Goal: Task Accomplishment & Management: Manage account settings

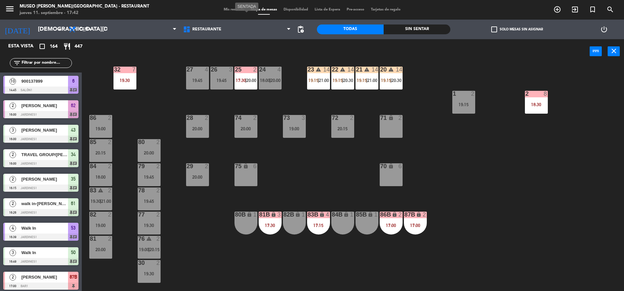
scroll to position [210, 0]
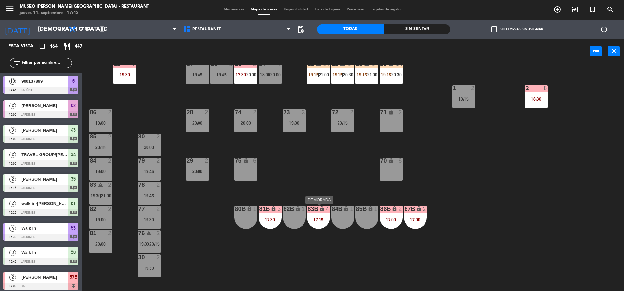
click at [320, 217] on div "83B lock 4 17:15" at bounding box center [318, 217] width 23 height 23
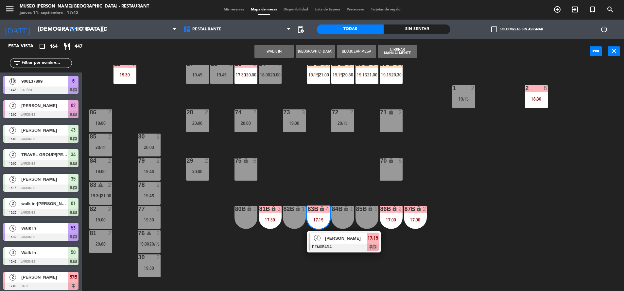
click at [318, 225] on div "83B lock 4 17:15" at bounding box center [318, 217] width 23 height 23
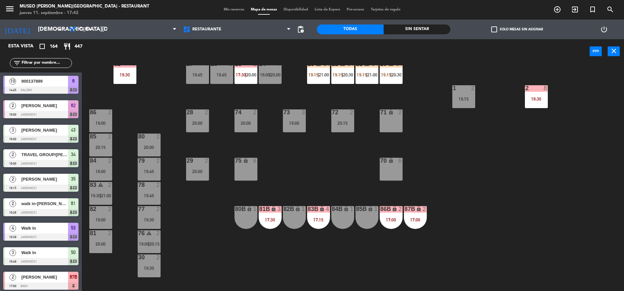
click at [317, 219] on div "17:15" at bounding box center [318, 220] width 23 height 5
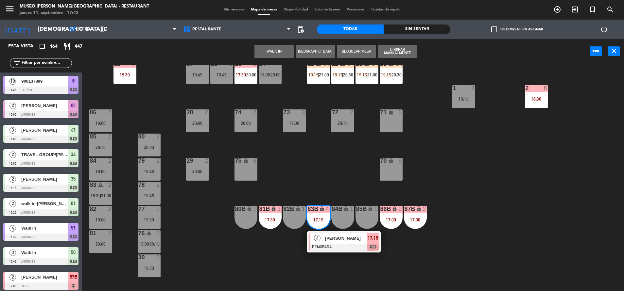
click at [337, 239] on span "[PERSON_NAME]" at bounding box center [346, 238] width 42 height 7
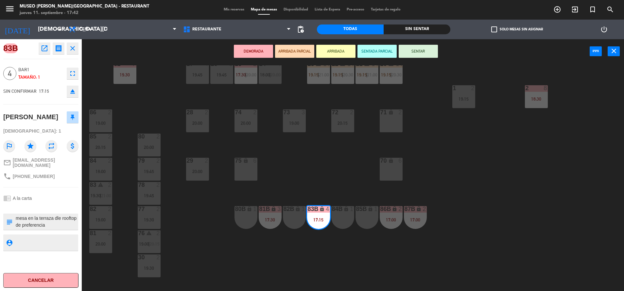
scroll to position [0, 0]
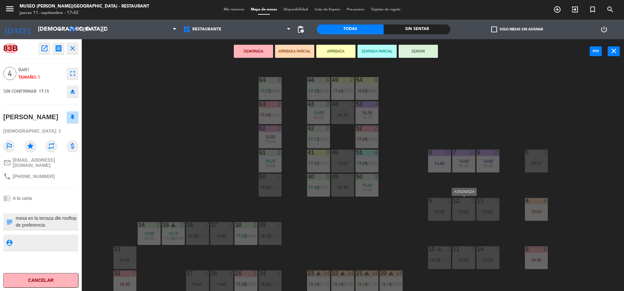
click at [468, 213] on div "19:45" at bounding box center [463, 212] width 23 height 5
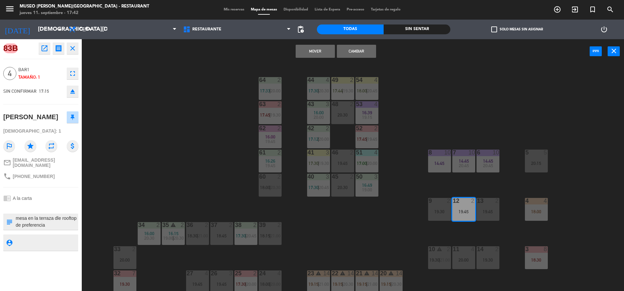
click at [322, 56] on button "Mover" at bounding box center [315, 51] width 39 height 13
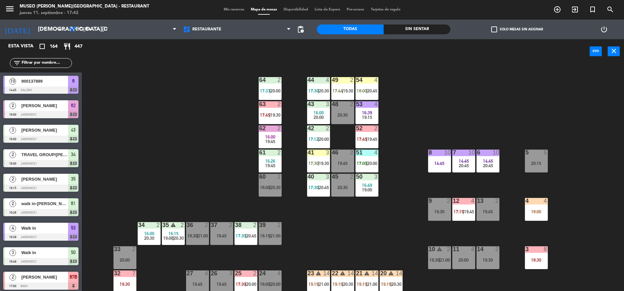
scroll to position [2, 0]
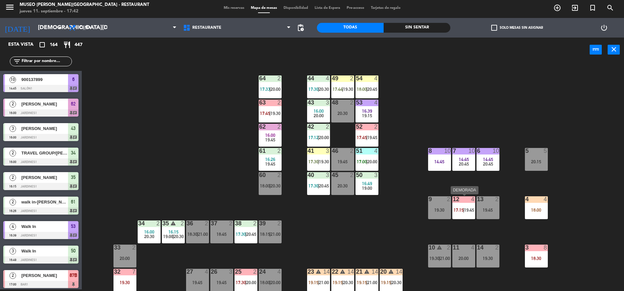
click at [459, 208] on span "17:15" at bounding box center [459, 210] width 10 height 5
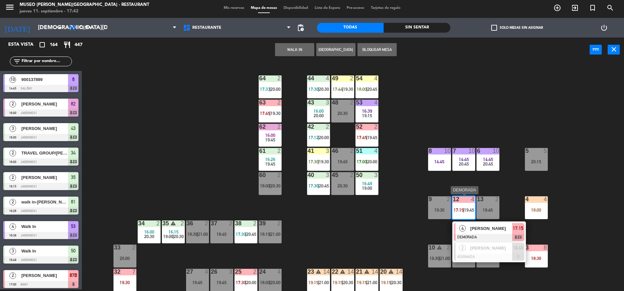
click at [485, 228] on span "[PERSON_NAME]" at bounding box center [491, 228] width 42 height 7
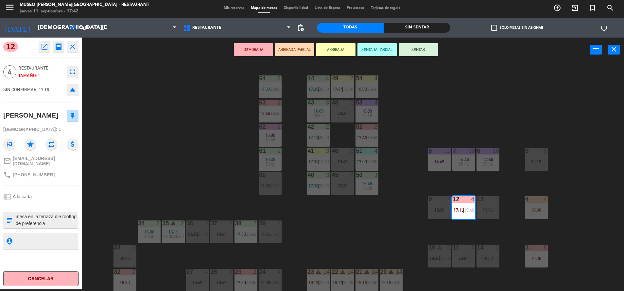
click at [305, 53] on button "ARRIBADA PARCIAL" at bounding box center [294, 49] width 39 height 13
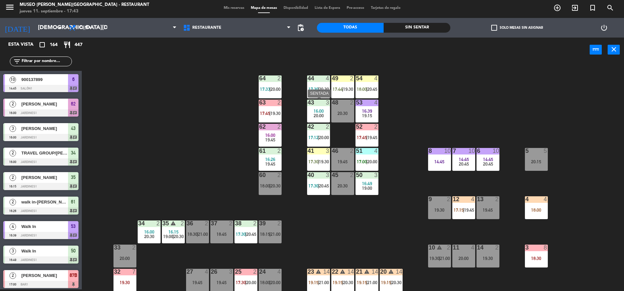
click at [315, 112] on span "16:00" at bounding box center [319, 111] width 10 height 5
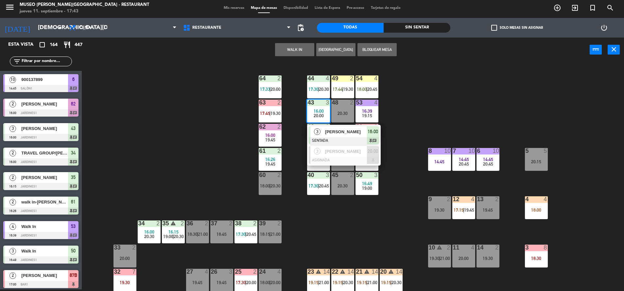
click at [332, 130] on span "[PERSON_NAME]" at bounding box center [346, 132] width 42 height 7
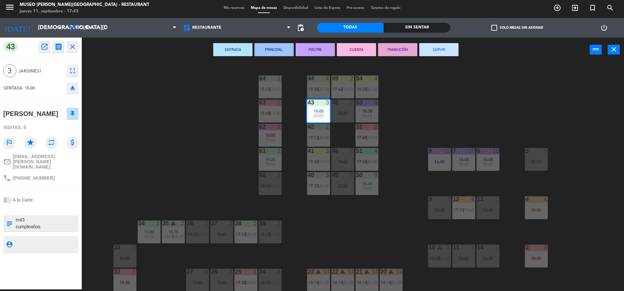
click at [408, 53] on button "TRANSICIÓN" at bounding box center [397, 49] width 39 height 13
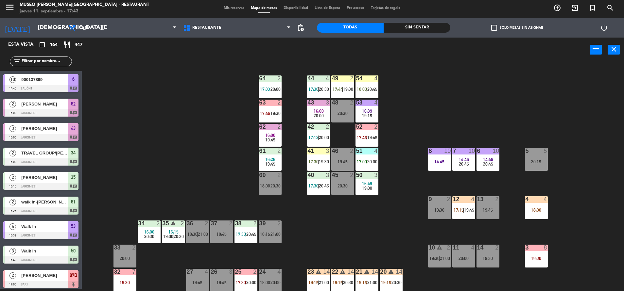
click at [334, 90] on span "17:44" at bounding box center [338, 89] width 10 height 5
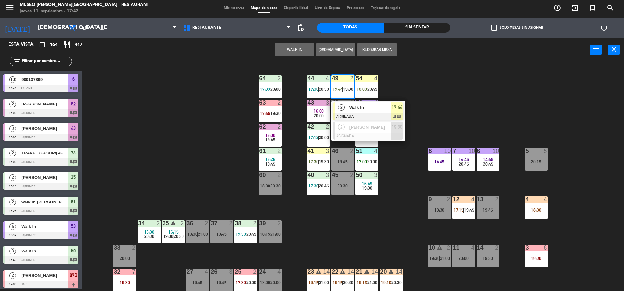
click at [352, 115] on div at bounding box center [368, 116] width 70 height 7
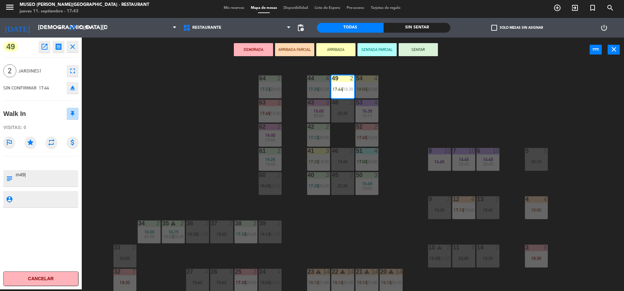
click at [27, 179] on textarea at bounding box center [46, 179] width 62 height 14
click at [427, 54] on button "SENTAR" at bounding box center [418, 49] width 39 height 13
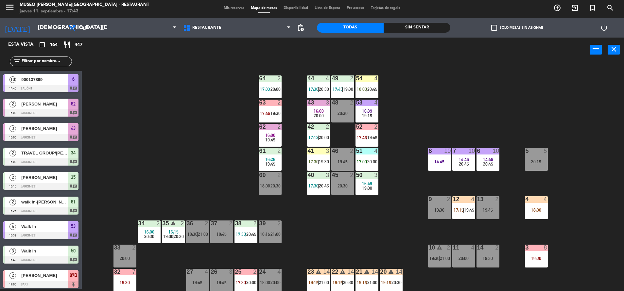
click at [371, 84] on div "54 4 18:00 | 20:45" at bounding box center [367, 87] width 23 height 23
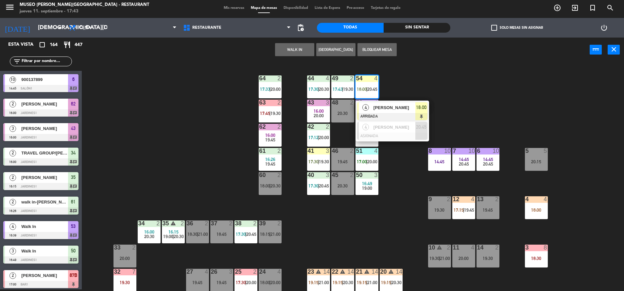
click at [406, 113] on div "[PERSON_NAME]" at bounding box center [394, 107] width 43 height 11
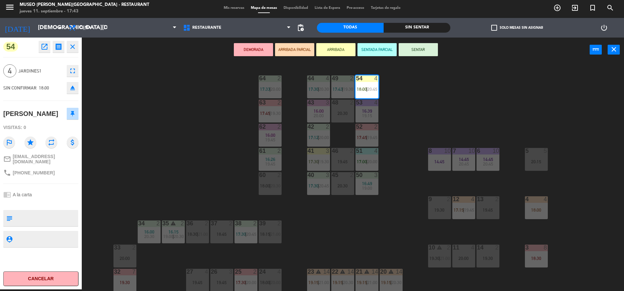
click at [48, 214] on textarea at bounding box center [46, 219] width 62 height 14
type textarea "m54 cumpleaños"
click at [53, 191] on div "chrome_reader_mode A la carta" at bounding box center [40, 195] width 75 height 12
click at [375, 47] on button "SENTADA PARCIAL" at bounding box center [377, 49] width 39 height 13
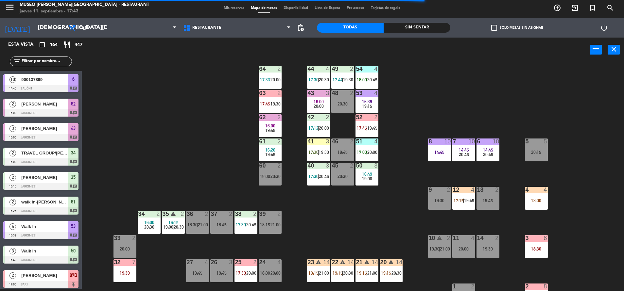
scroll to position [10, 0]
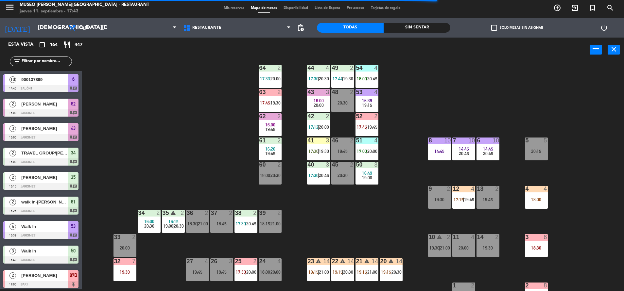
click at [474, 203] on div "12 4 17:15 | 19:45" at bounding box center [463, 197] width 23 height 23
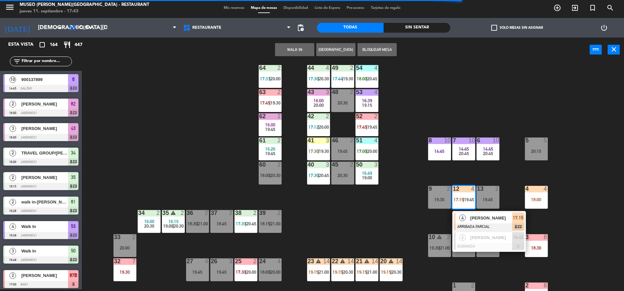
click at [487, 225] on div at bounding box center [489, 227] width 70 height 7
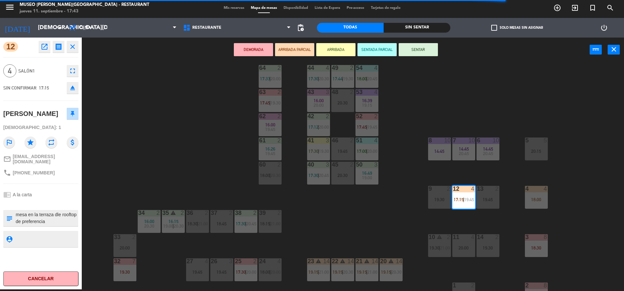
click at [18, 220] on textarea at bounding box center [46, 219] width 62 height 14
type textarea "m12| mesa en la terraza dle rooftop de preferencia"
click at [61, 199] on div "chrome_reader_mode A la carta" at bounding box center [40, 195] width 75 height 12
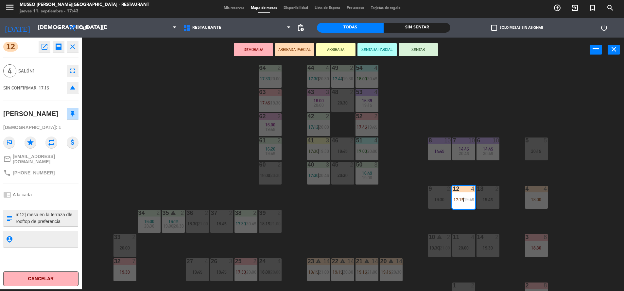
click at [424, 48] on button "SENTAR" at bounding box center [418, 49] width 39 height 13
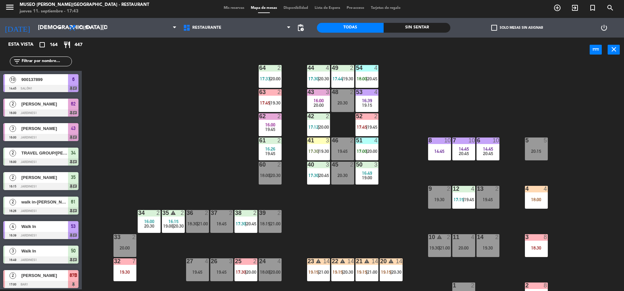
scroll to position [1338, 0]
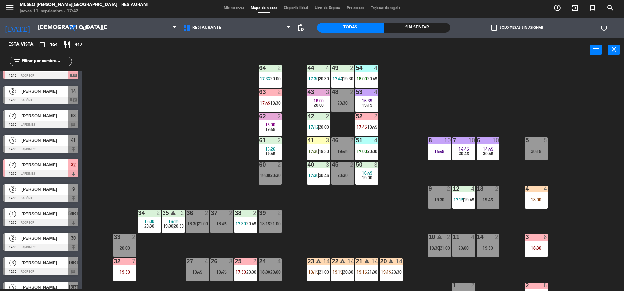
click at [466, 195] on div "12 4 17:15 | 19:45" at bounding box center [463, 197] width 23 height 23
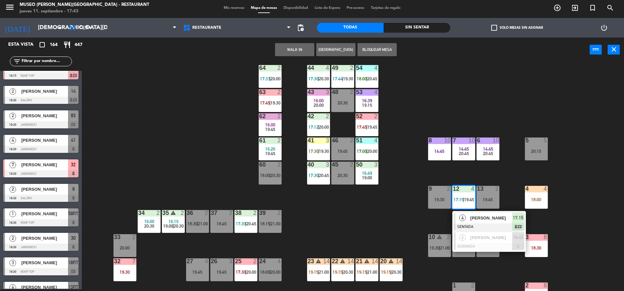
click at [484, 218] on span "[PERSON_NAME]" at bounding box center [491, 218] width 42 height 7
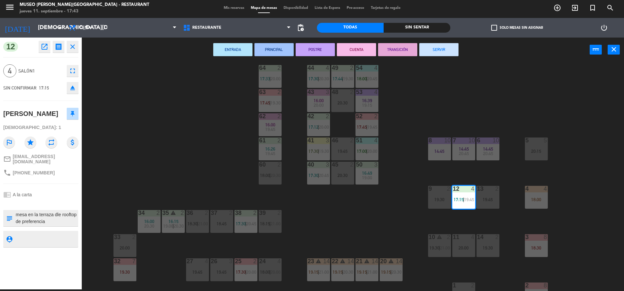
click at [17, 225] on textarea at bounding box center [46, 219] width 62 height 14
type textarea "m12| mesa en la terraza dle rooftop de preferencia"
click at [55, 192] on div "12 open_in_new receipt 5:15 PM [DATE] 4 personas [PERSON_NAME] 12 EXPERIENCE A …" at bounding box center [41, 164] width 82 height 252
click at [408, 209] on div "44 4 17:30 | 20:30 49 2 17:44 | 19:30 54 4 18:00 | 20:45 64 2 17:33 | 20:00 48 …" at bounding box center [356, 178] width 536 height 228
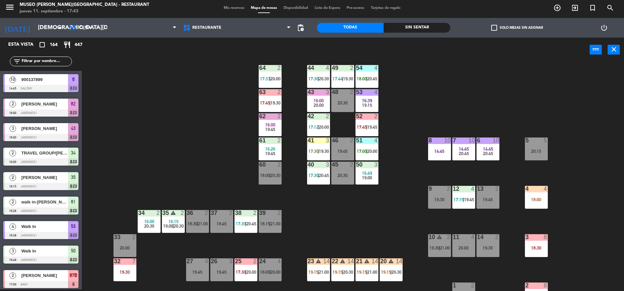
scroll to position [2, 0]
click at [479, 194] on div "13 2 19:45" at bounding box center [488, 197] width 23 height 23
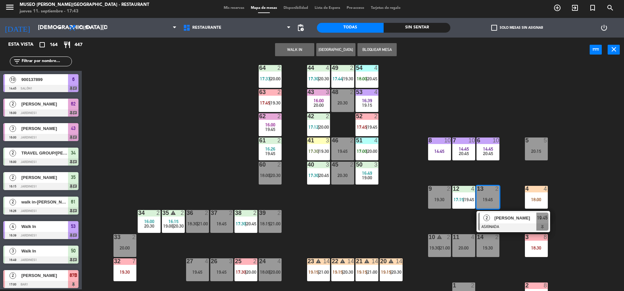
click at [467, 172] on div "44 4 17:30 | 20:30 49 2 17:44 | 19:30 54 4 18:00 | 20:45 64 2 17:33 | 20:00 48 …" at bounding box center [356, 178] width 536 height 228
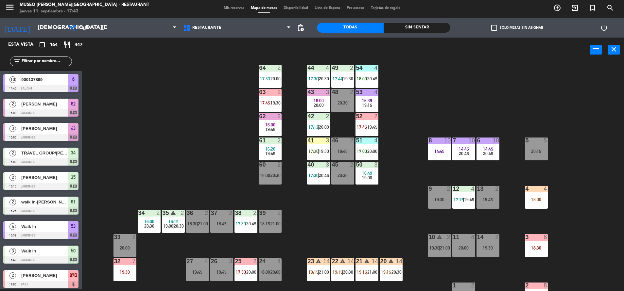
click at [466, 198] on span "19:45" at bounding box center [469, 199] width 10 height 5
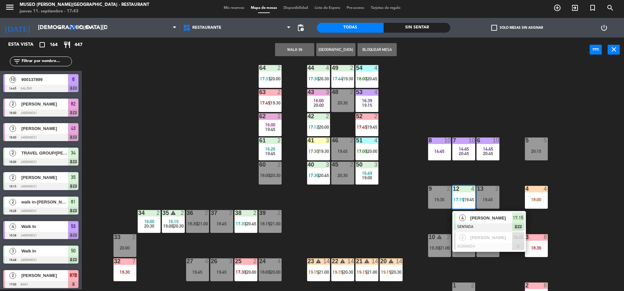
click at [486, 218] on span "[PERSON_NAME]" at bounding box center [491, 218] width 42 height 7
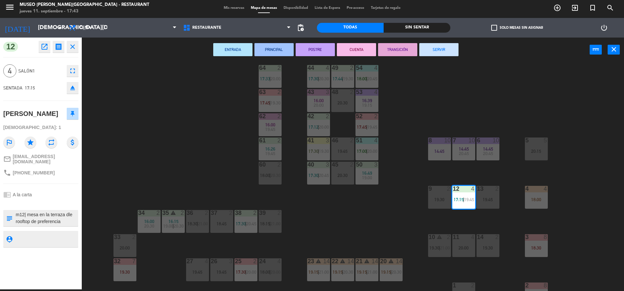
click at [504, 217] on div "44 4 17:30 | 20:30 49 2 17:44 | 19:30 54 4 18:00 | 20:45 64 2 17:33 | 20:00 48 …" at bounding box center [356, 178] width 536 height 228
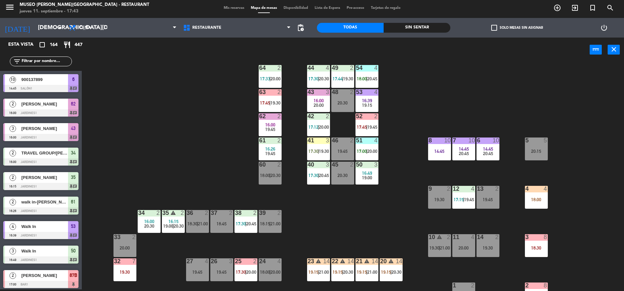
click at [536, 194] on div "4 4 18:00" at bounding box center [536, 197] width 23 height 23
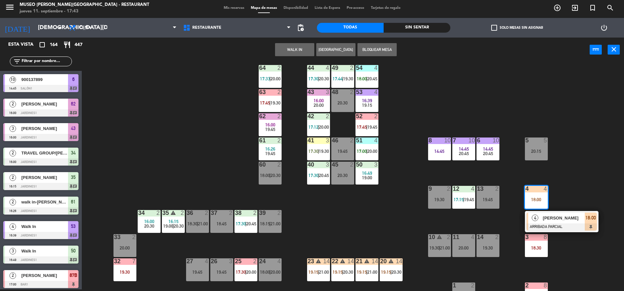
click at [556, 215] on span "[PERSON_NAME]" at bounding box center [564, 218] width 42 height 7
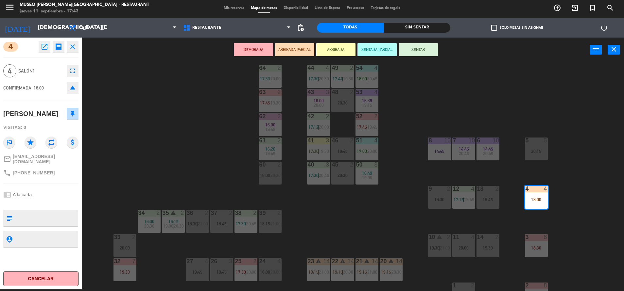
click at [26, 217] on textarea at bounding box center [46, 219] width 62 height 14
type textarea "m4"
click at [52, 170] on div "phone [PHONE_NUMBER]" at bounding box center [40, 173] width 75 height 12
click at [421, 44] on button "SENTAR" at bounding box center [418, 49] width 39 height 13
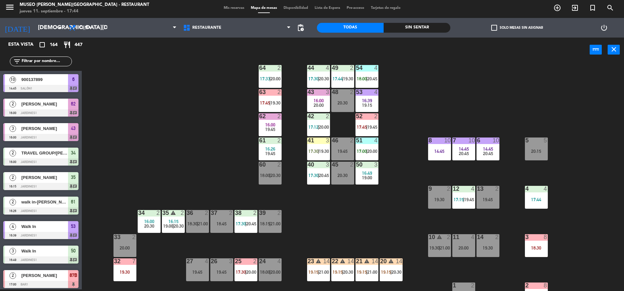
scroll to position [1362, 0]
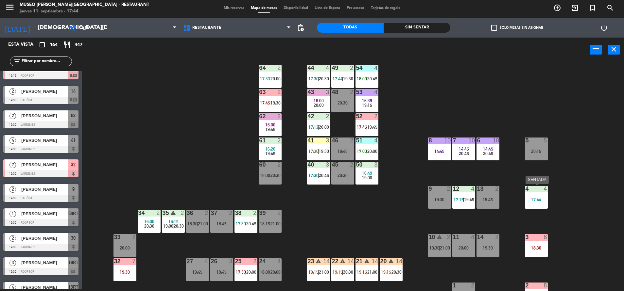
click at [536, 187] on div at bounding box center [536, 189] width 11 height 6
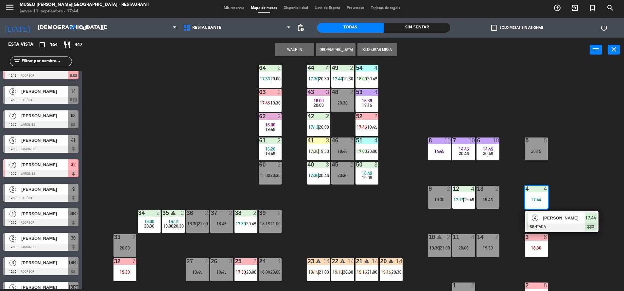
click at [538, 218] on span "4" at bounding box center [535, 218] width 7 height 7
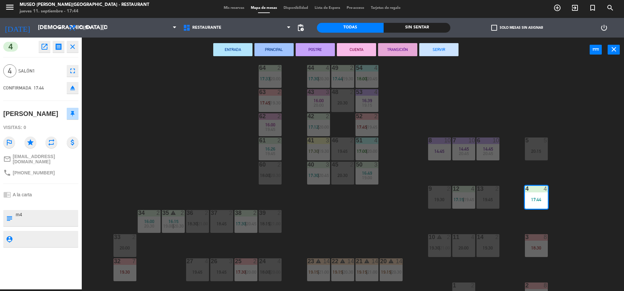
click at [350, 222] on div "44 4 17:30 | 20:30 49 2 17:44 | 19:30 54 4 18:00 | 20:45 64 2 17:33 | 20:00 48 …" at bounding box center [356, 178] width 536 height 228
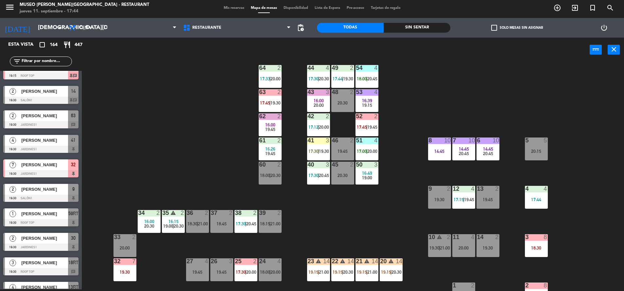
scroll to position [0, 0]
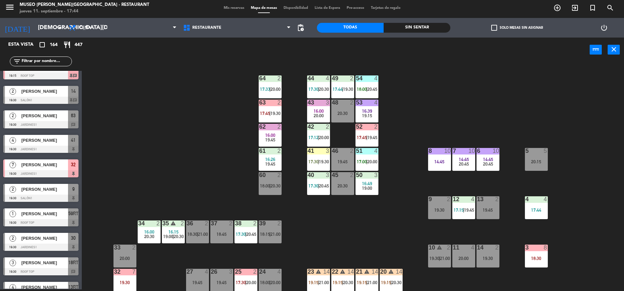
click at [370, 99] on div "44 4 17:30 | 20:30 49 2 17:44 | 19:30 54 4 18:00 | 20:45 64 2 17:33 | 20:00 48 …" at bounding box center [356, 178] width 536 height 228
click at [394, 116] on div "44 4 17:30 | 20:30 49 2 17:44 | 19:30 54 4 18:00 | 20:45 64 2 17:33 | 20:00 48 …" at bounding box center [356, 178] width 536 height 228
click at [374, 92] on span "20:45" at bounding box center [372, 89] width 10 height 5
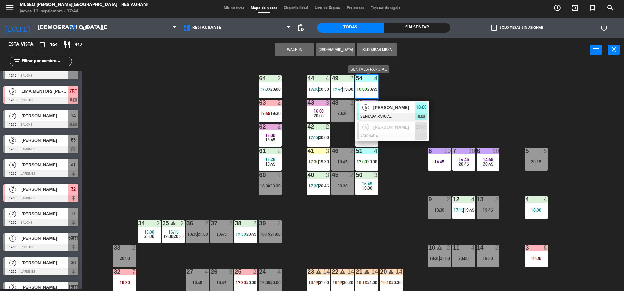
click at [390, 110] on span "[PERSON_NAME]" at bounding box center [395, 107] width 42 height 7
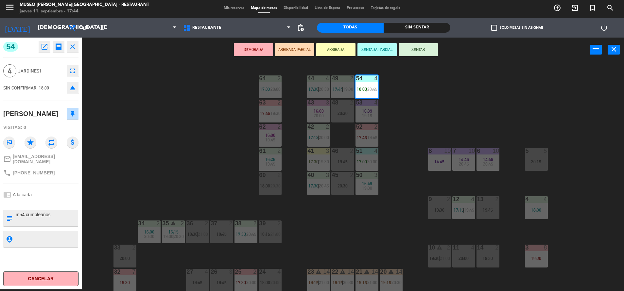
click at [222, 140] on div "44 4 17:30 | 20:30 49 2 17:44 | 19:30 54 4 18:00 | 20:45 64 2 17:33 | 20:00 48 …" at bounding box center [356, 178] width 536 height 228
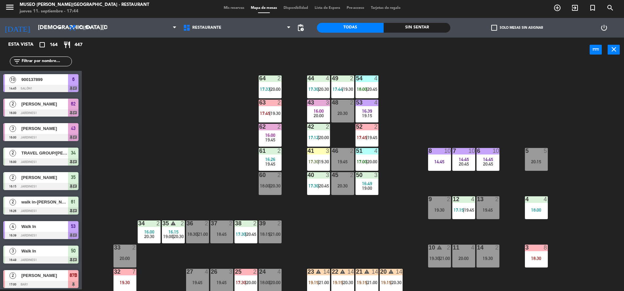
click at [201, 132] on div "44 4 17:30 | 20:30 49 2 17:44 | 19:30 54 4 18:00 | 20:45 64 2 17:33 | 20:00 48 …" at bounding box center [356, 178] width 536 height 228
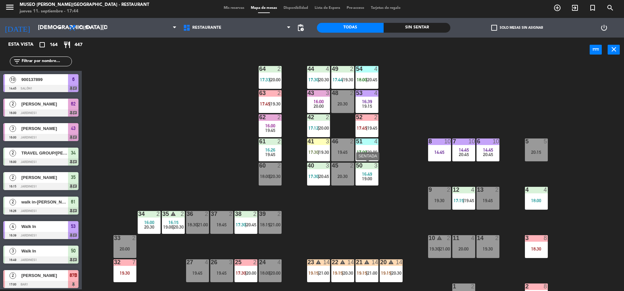
scroll to position [10, 0]
click at [265, 101] on div "63 2 17:45 | 19:30" at bounding box center [270, 101] width 23 height 23
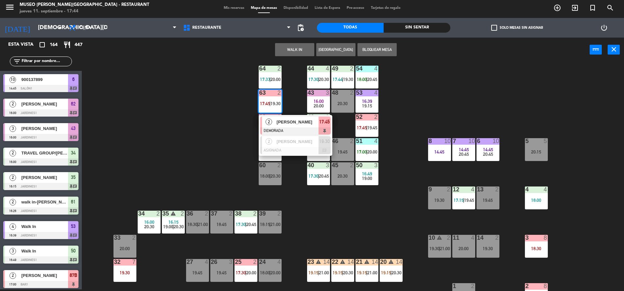
click at [288, 127] on div "[PERSON_NAME]" at bounding box center [297, 122] width 43 height 11
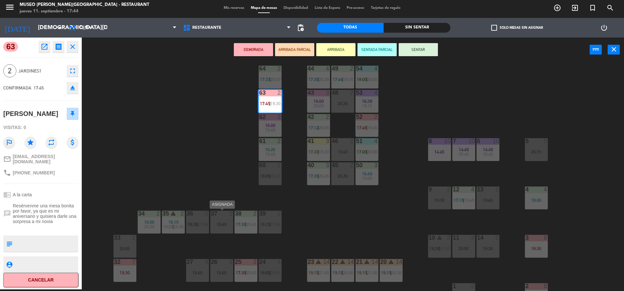
click at [223, 226] on div "18:45" at bounding box center [221, 224] width 23 height 5
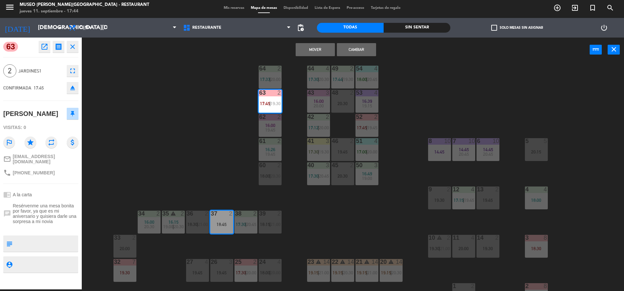
click at [309, 52] on button "Mover" at bounding box center [315, 49] width 39 height 13
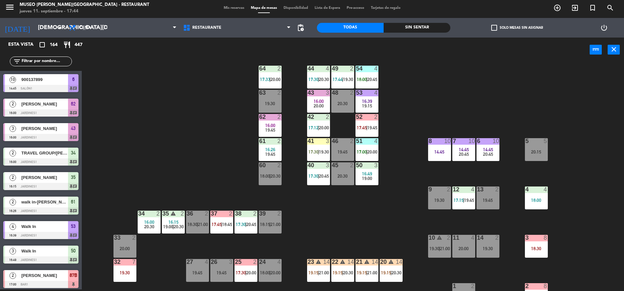
scroll to position [2, 0]
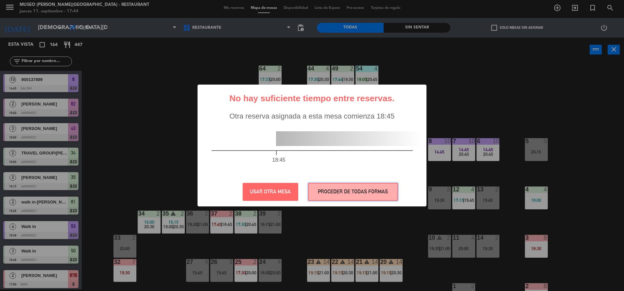
click at [325, 185] on button "PROCEDER DE TODAS FORMAS" at bounding box center [353, 192] width 90 height 18
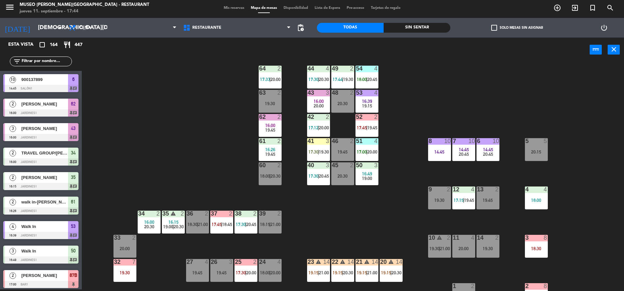
click at [272, 97] on div "63 2 19:30" at bounding box center [270, 101] width 23 height 23
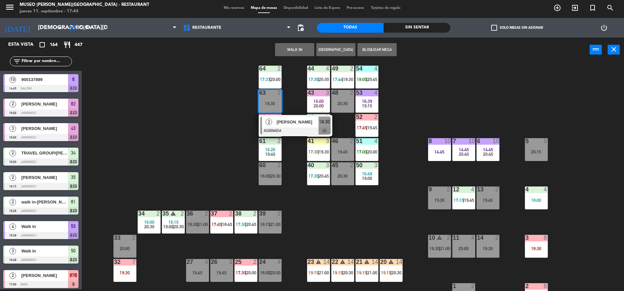
click at [287, 47] on button "WALK IN" at bounding box center [294, 49] width 39 height 13
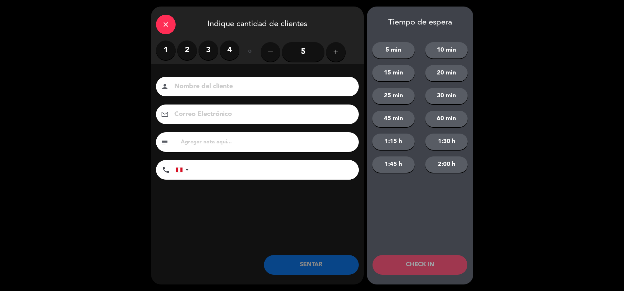
click at [188, 43] on label "2" at bounding box center [187, 51] width 20 height 20
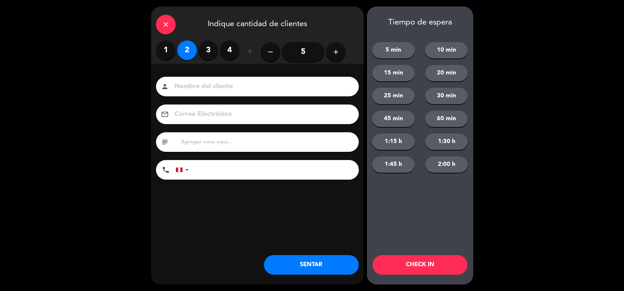
click at [193, 143] on input "text" at bounding box center [267, 142] width 174 height 9
type input "m63"
click at [281, 267] on button "SENTAR" at bounding box center [311, 266] width 95 height 20
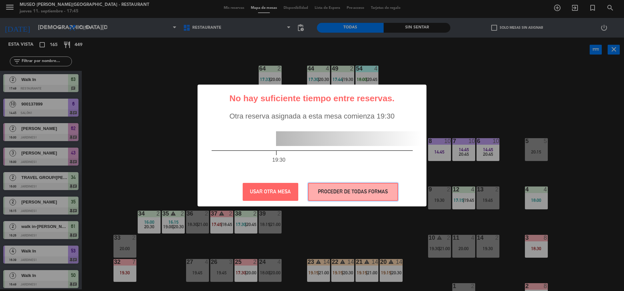
click at [348, 191] on button "PROCEDER DE TODAS FORMAS" at bounding box center [353, 192] width 90 height 18
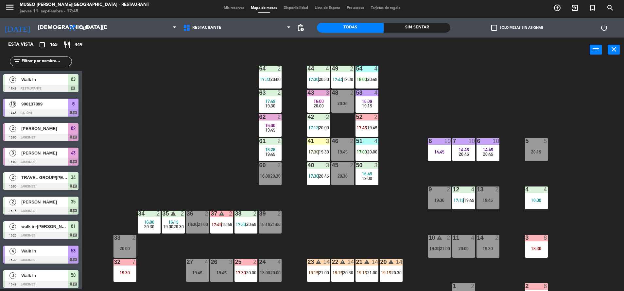
click at [363, 149] on div "51 4 17:00 | 20:00" at bounding box center [367, 149] width 23 height 23
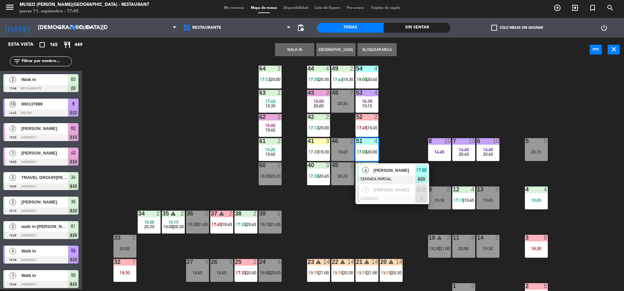
click at [401, 172] on span "[PERSON_NAME]" at bounding box center [395, 170] width 42 height 7
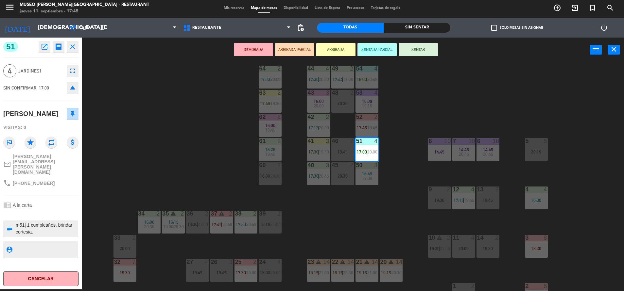
click at [362, 229] on div "44 4 17:30 | 20:30 49 2 17:44 | 19:30 54 4 18:00 | 20:45 64 2 17:33 | 20:00 48 …" at bounding box center [356, 178] width 536 height 228
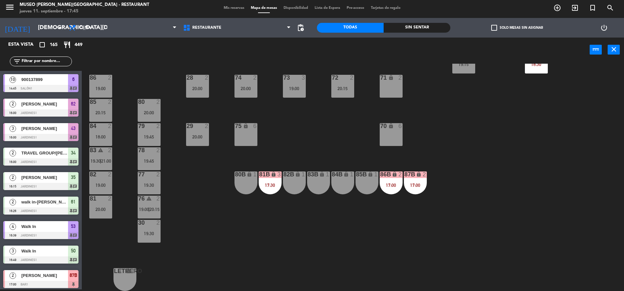
scroll to position [81, 0]
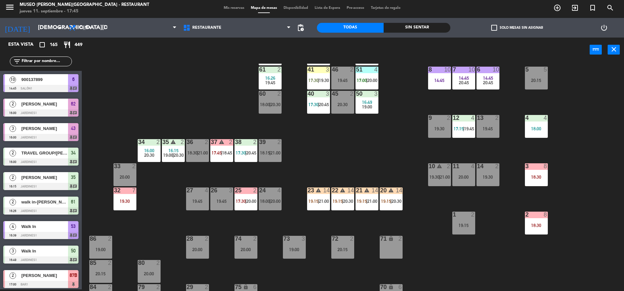
click at [542, 182] on div "3 8 18:30" at bounding box center [536, 175] width 23 height 23
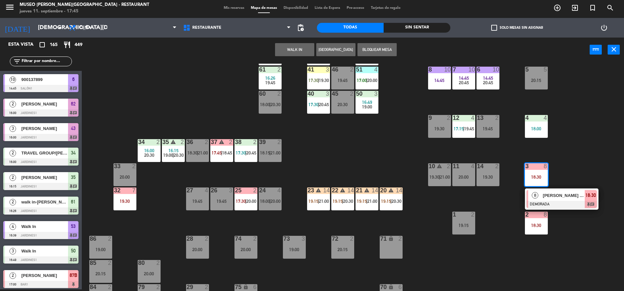
click at [543, 194] on span "[PERSON_NAME] Asian [PERSON_NAME]" at bounding box center [564, 195] width 42 height 7
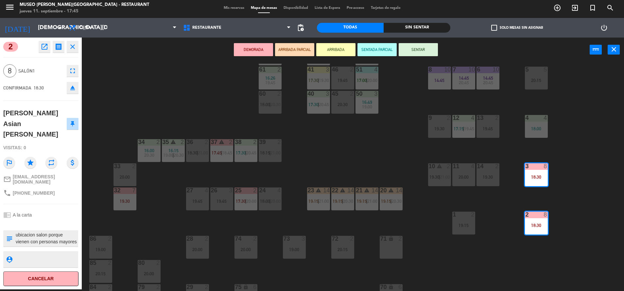
click at [351, 151] on div "44 4 17:30 | 20:30 49 2 17:44 | 19:30 54 4 18:00 | 20:45 64 2 17:33 | 20:00 48 …" at bounding box center [356, 178] width 536 height 228
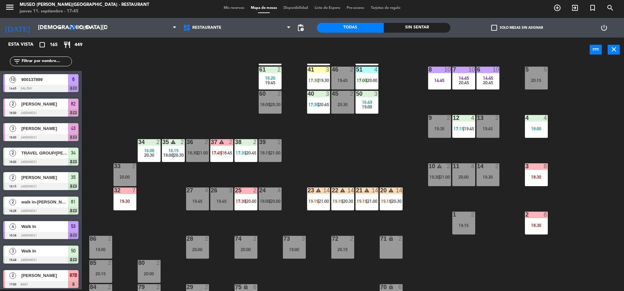
scroll to position [0, 0]
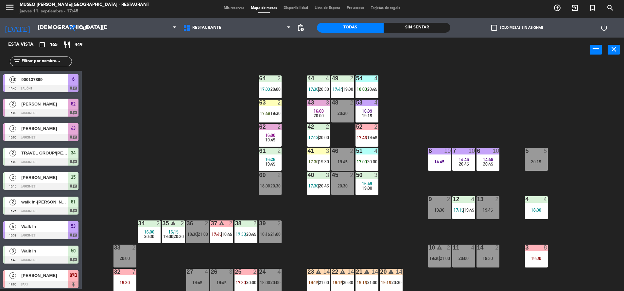
click at [274, 102] on div at bounding box center [270, 103] width 11 height 6
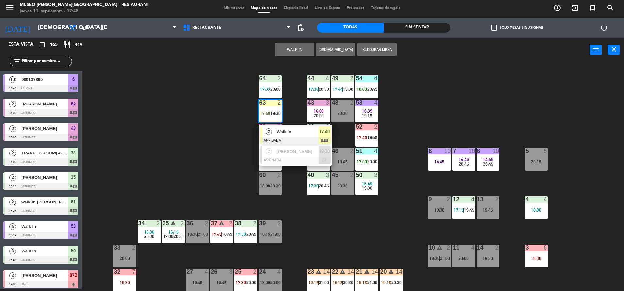
click at [305, 138] on div at bounding box center [295, 140] width 70 height 7
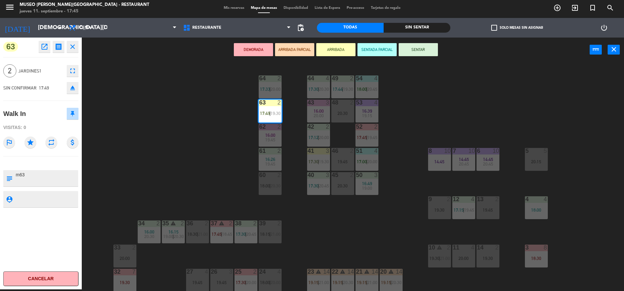
click at [416, 50] on button "SENTAR" at bounding box center [418, 49] width 39 height 13
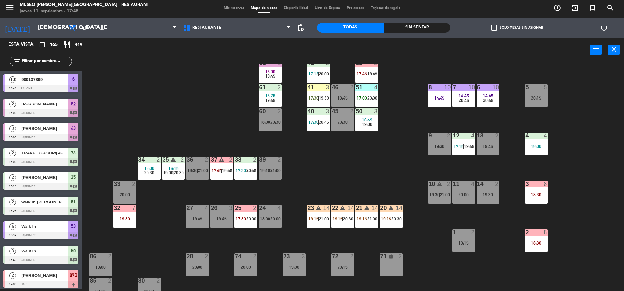
scroll to position [65, 0]
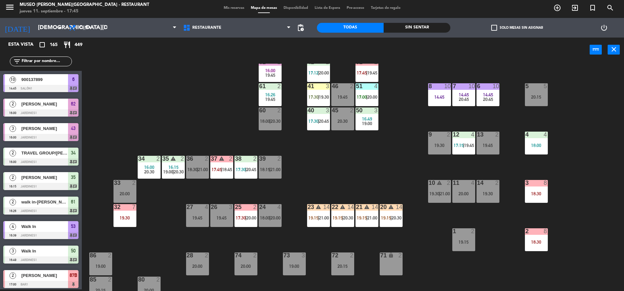
click at [532, 202] on div "3 8 18:30" at bounding box center [536, 191] width 23 height 23
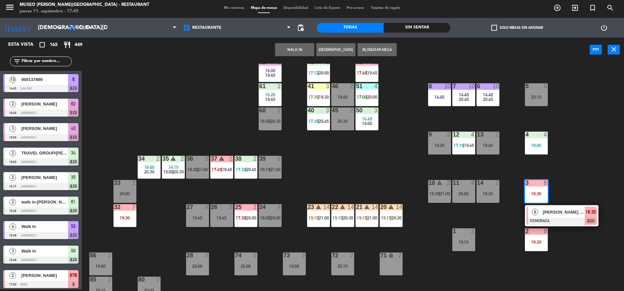
click at [551, 215] on span "[PERSON_NAME] Asian [PERSON_NAME]" at bounding box center [564, 212] width 42 height 7
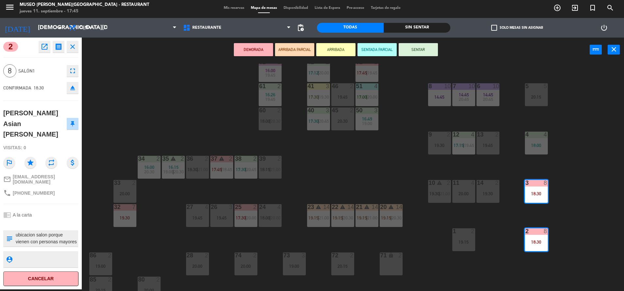
click at [36, 232] on textarea at bounding box center [46, 239] width 62 height 14
click at [328, 149] on div "44 4 17:30 | 20:30 49 2 17:44 | 19:30 54 4 18:00 | 20:45 64 2 17:33 | 20:00 48 …" at bounding box center [356, 178] width 536 height 228
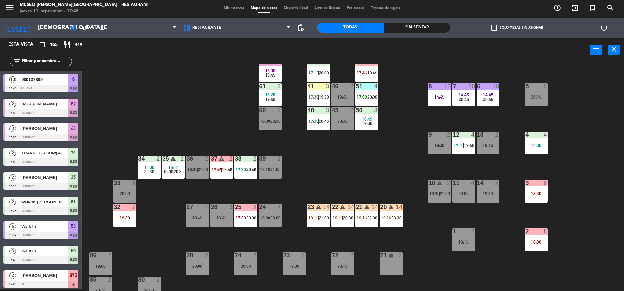
scroll to position [2, 0]
click at [364, 96] on span "17:00" at bounding box center [362, 97] width 10 height 5
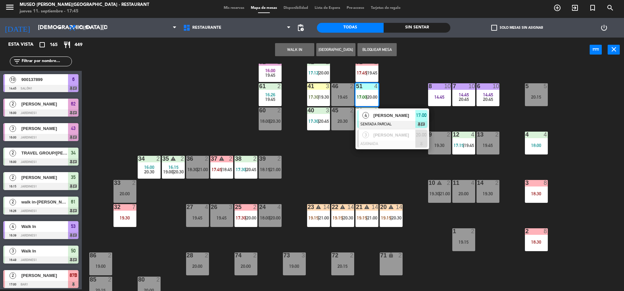
click at [378, 115] on span "[PERSON_NAME]" at bounding box center [395, 115] width 42 height 7
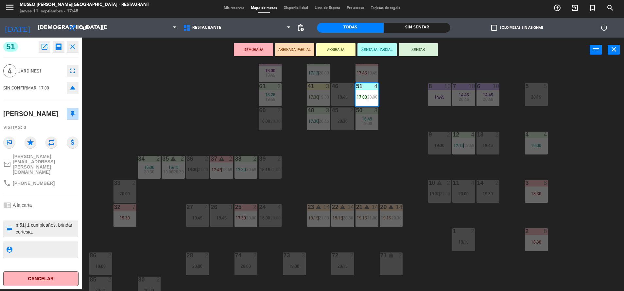
click at [421, 45] on button "SENTAR" at bounding box center [418, 49] width 39 height 13
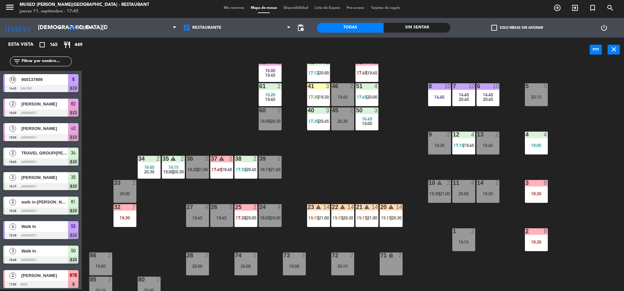
click at [354, 167] on div "44 4 17:30 | 20:30 49 2 17:44 | 19:30 54 4 18:00 | 20:45 64 2 17:33 | 20:00 48 …" at bounding box center [356, 178] width 536 height 228
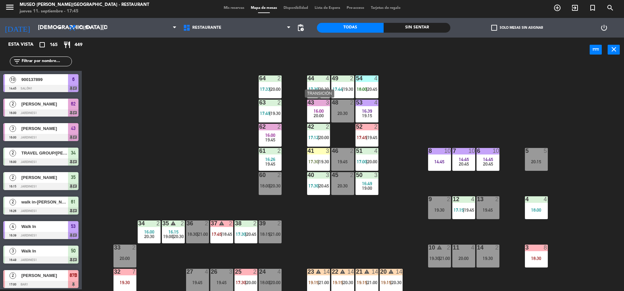
click at [319, 118] on span "20:00" at bounding box center [319, 115] width 10 height 5
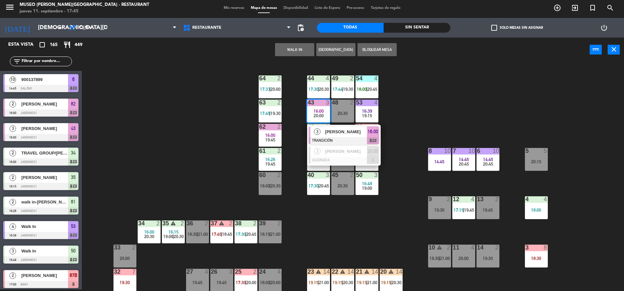
click at [336, 132] on span "[PERSON_NAME]" at bounding box center [346, 132] width 42 height 7
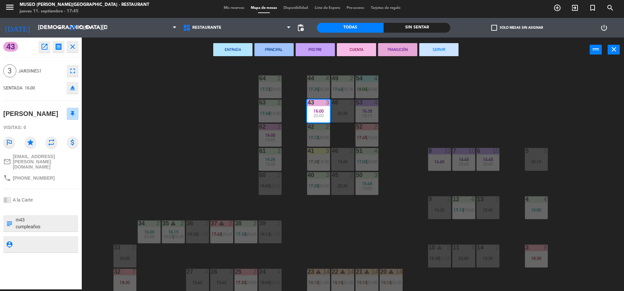
click at [391, 48] on button "TRANSICIÓN" at bounding box center [397, 49] width 39 height 13
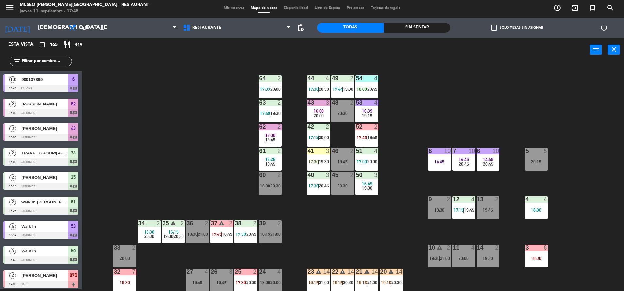
click at [263, 142] on div "62 2 16:00 19:45" at bounding box center [270, 135] width 23 height 23
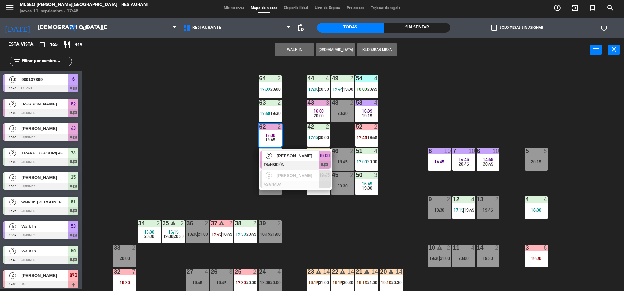
click at [153, 162] on div "44 4 17:30 | 20:30 49 2 17:44 | 19:30 54 4 18:00 | 20:45 64 2 17:33 | 20:00 48 …" at bounding box center [356, 178] width 536 height 228
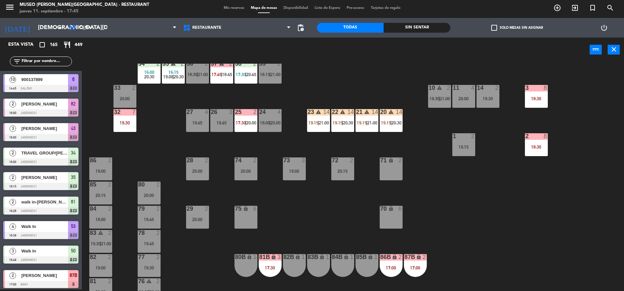
scroll to position [73, 0]
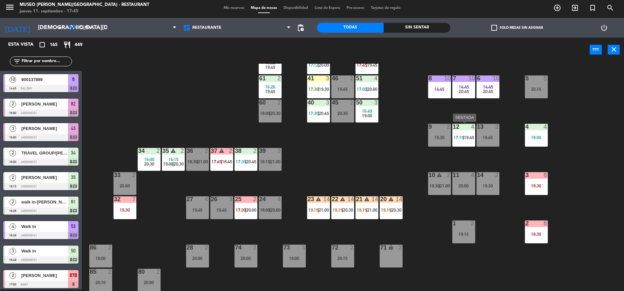
click at [465, 138] on span "|" at bounding box center [463, 137] width 1 height 5
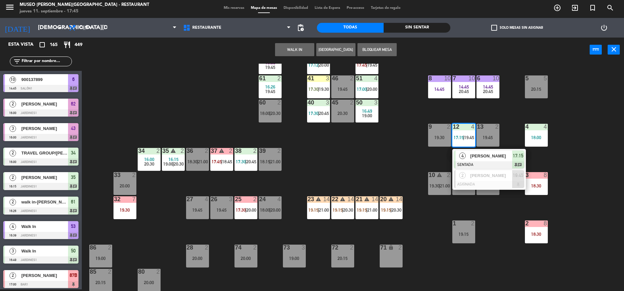
click at [473, 153] on span "[PERSON_NAME]" at bounding box center [491, 156] width 42 height 7
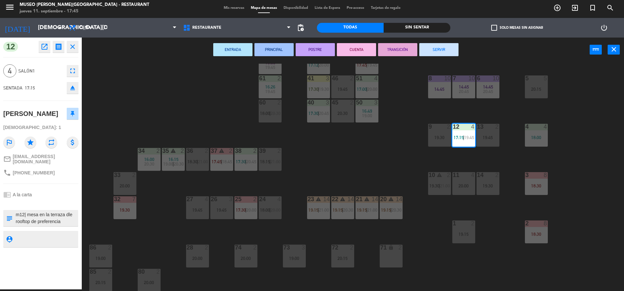
click at [50, 223] on textarea at bounding box center [46, 219] width 62 height 14
click at [73, 225] on textarea at bounding box center [46, 219] width 62 height 14
click at [319, 150] on div "44 4 17:30 | 20:30 49 2 17:44 | 19:30 54 4 18:00 | 20:45 64 2 17:33 | 20:00 48 …" at bounding box center [356, 178] width 536 height 228
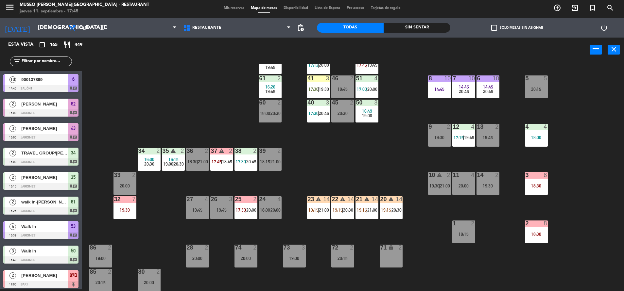
scroll to position [2, 0]
click at [457, 131] on div "12 4 17:15 | 19:45" at bounding box center [463, 135] width 23 height 23
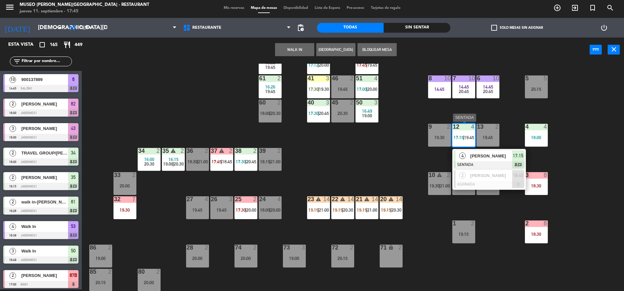
click at [475, 160] on div "[PERSON_NAME]" at bounding box center [491, 156] width 43 height 11
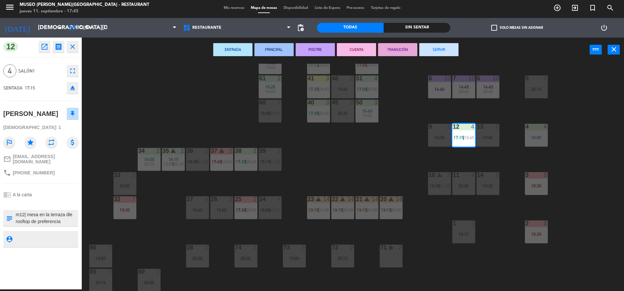
click at [67, 225] on textarea at bounding box center [46, 219] width 62 height 14
type textarea "m12| mesa en la terraza dle rooftop de preferencia no show llegó e indicó que s…"
click at [45, 201] on div "chrome_reader_mode A la carta" at bounding box center [40, 195] width 75 height 12
click at [61, 222] on textarea at bounding box center [46, 219] width 62 height 14
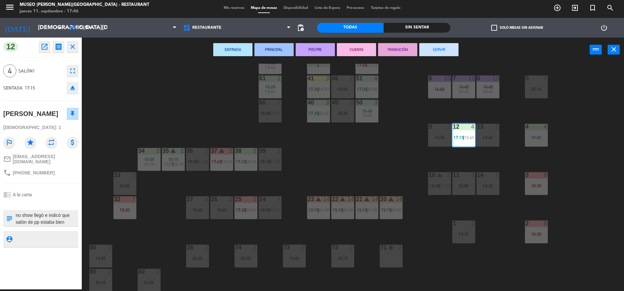
scroll to position [0, 0]
click at [55, 201] on div "chrome_reader_mode A la carta" at bounding box center [40, 195] width 75 height 12
click at [358, 189] on div "44 4 17:30 | 20:30 49 2 17:44 | 19:30 54 4 18:00 | 20:45 64 2 17:33 | 20:00 48 …" at bounding box center [356, 178] width 536 height 228
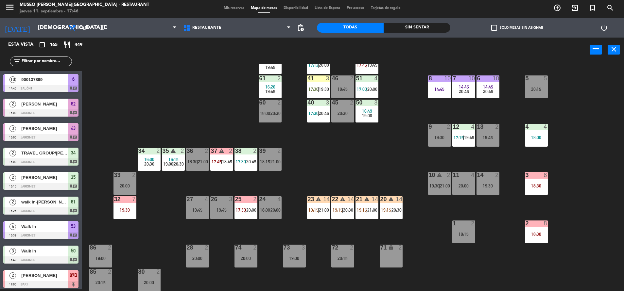
scroll to position [2, 0]
click at [462, 127] on div at bounding box center [463, 127] width 11 height 6
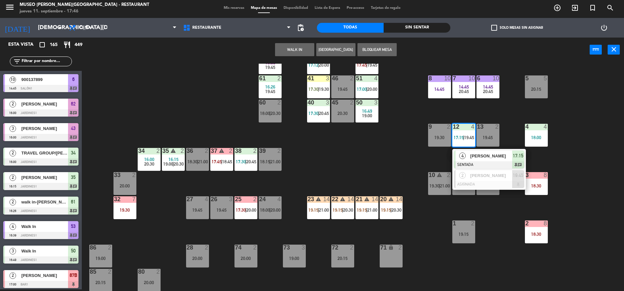
click at [470, 152] on div "[PERSON_NAME]" at bounding box center [491, 156] width 43 height 11
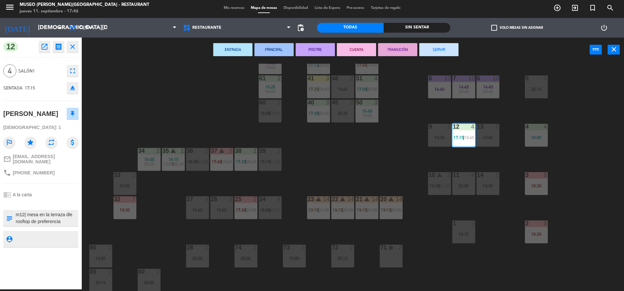
click at [56, 225] on textarea at bounding box center [46, 219] width 62 height 14
click at [70, 225] on textarea at bounding box center [46, 219] width 62 height 14
type textarea "m12| mesa en la terraza dle rooftop de preferencia no show llegó e indicó que s…"
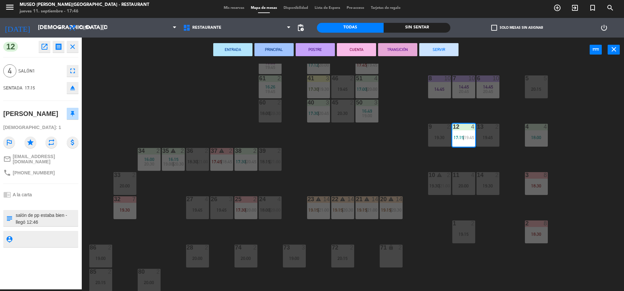
click at [42, 190] on div "12 open_in_new receipt 5:15 PM [DATE] 4 personas [PERSON_NAME] Mesa 12 EXPERIEN…" at bounding box center [41, 164] width 82 height 252
click at [59, 197] on div "chrome_reader_mode A la carta" at bounding box center [40, 195] width 75 height 12
click at [371, 166] on div "44 4 17:30 | 20:30 49 2 17:44 | 19:30 54 4 18:00 | 20:45 64 2 17:33 | 20:00 48 …" at bounding box center [356, 178] width 536 height 228
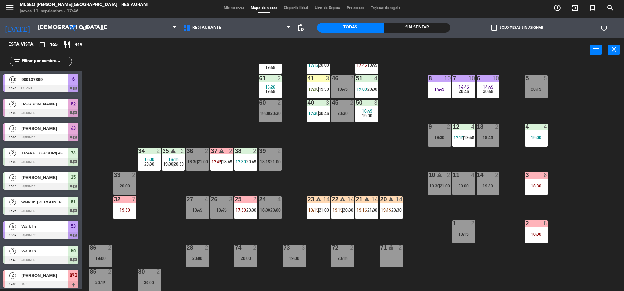
scroll to position [2, 0]
click at [464, 145] on div "12 4 17:15 | 19:45" at bounding box center [463, 135] width 23 height 23
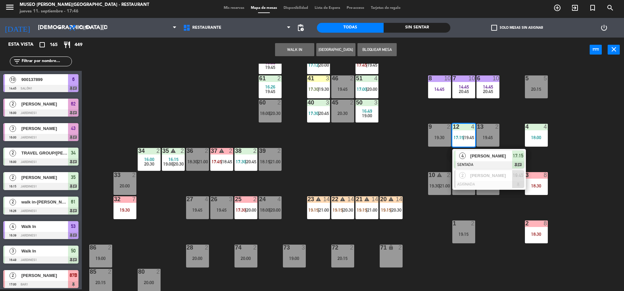
click at [476, 165] on div at bounding box center [489, 165] width 70 height 7
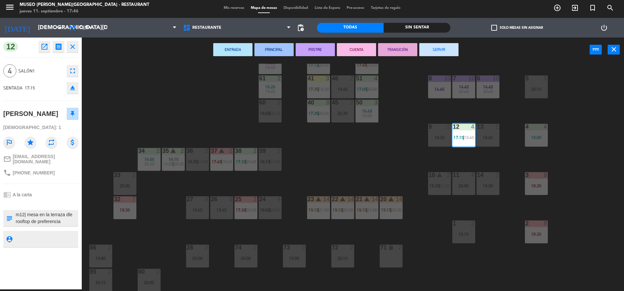
click at [61, 225] on textarea at bounding box center [46, 219] width 62 height 14
click at [31, 225] on textarea at bounding box center [46, 219] width 62 height 14
type textarea "m12| mesa en la terraza dle rooftop de preferencia no show llegó e indicó que s…"
click at [53, 201] on div "chrome_reader_mode A la carta" at bounding box center [40, 195] width 75 height 12
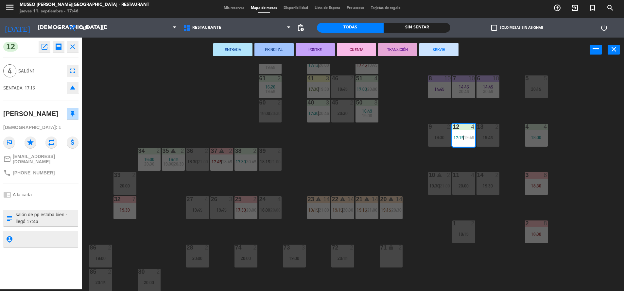
click at [53, 201] on div "chrome_reader_mode A la carta" at bounding box center [40, 195] width 75 height 12
click at [370, 168] on div "44 4 17:30 | 20:30 49 2 17:44 | 19:30 54 4 18:00 | 20:45 64 2 17:33 | 20:00 48 …" at bounding box center [356, 178] width 536 height 228
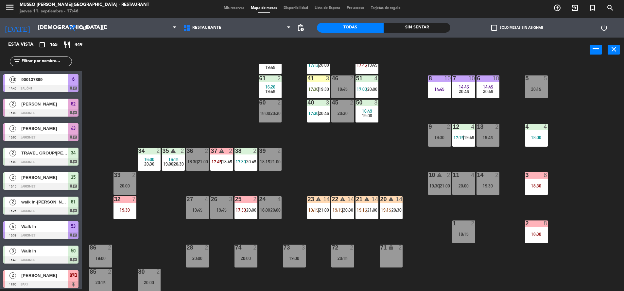
scroll to position [2, 0]
click at [455, 137] on span "17:15" at bounding box center [459, 137] width 10 height 5
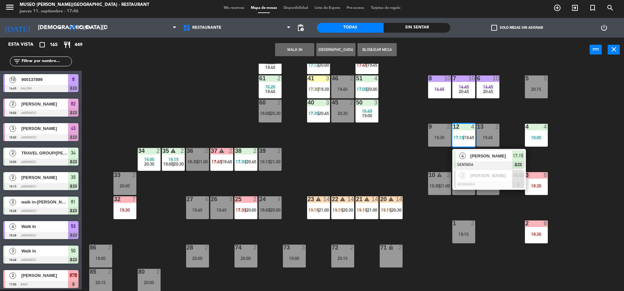
click at [462, 147] on div "12 4 17:15 | 19:45" at bounding box center [463, 135] width 23 height 23
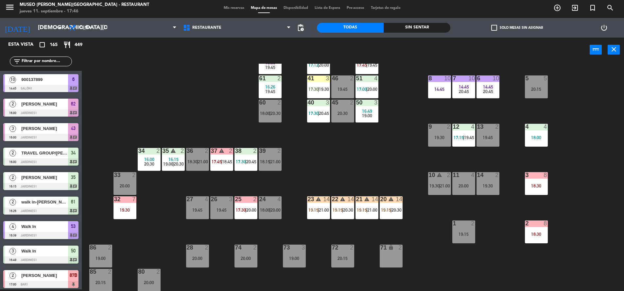
click at [464, 137] on span "|" at bounding box center [463, 137] width 1 height 5
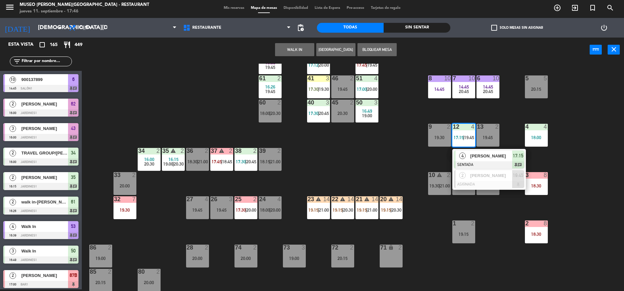
click at [482, 150] on div "4 [PERSON_NAME] SENTADA 17:15 chat" at bounding box center [489, 159] width 74 height 21
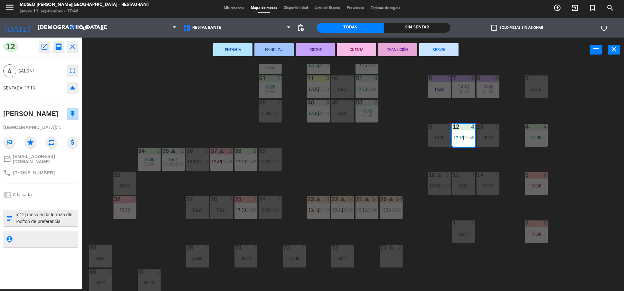
click at [53, 222] on textarea at bounding box center [46, 219] width 62 height 14
click at [169, 112] on div "44 4 17:30 | 20:30 49 2 17:44 | 19:30 54 4 18:00 | 20:45 64 2 17:33 | 20:00 48 …" at bounding box center [356, 178] width 536 height 228
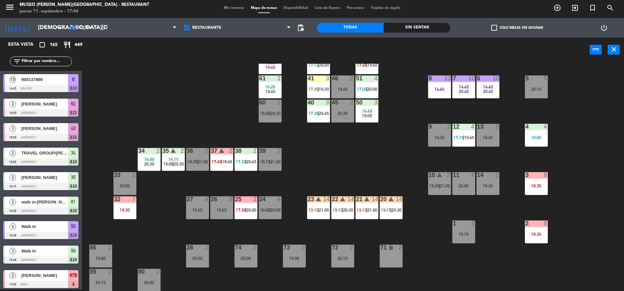
scroll to position [0, 0]
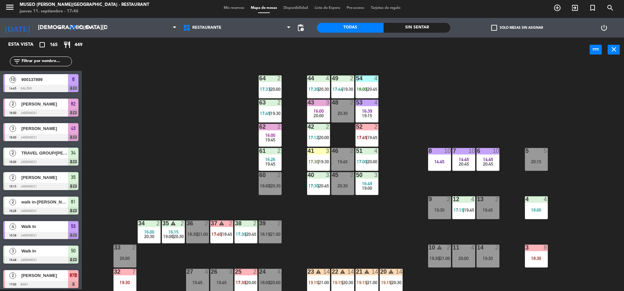
click at [270, 131] on div "62 2 16:00 19:45" at bounding box center [270, 135] width 23 height 23
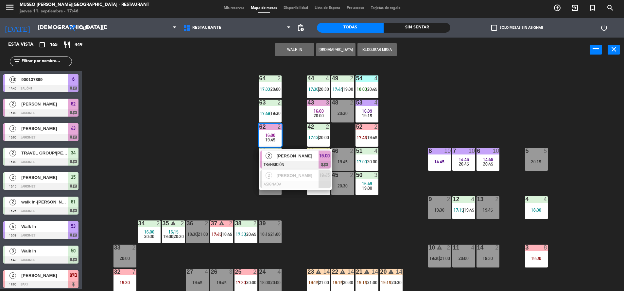
click at [308, 160] on div "[PERSON_NAME]" at bounding box center [297, 156] width 43 height 11
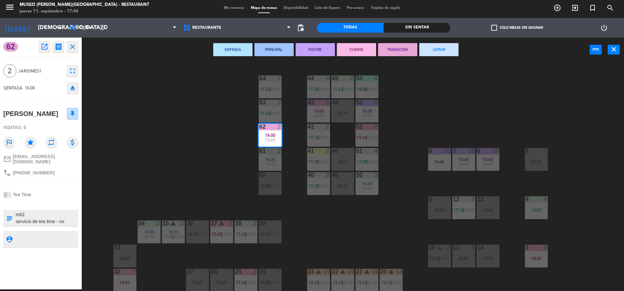
click at [446, 47] on button "SERVIR" at bounding box center [438, 49] width 39 height 13
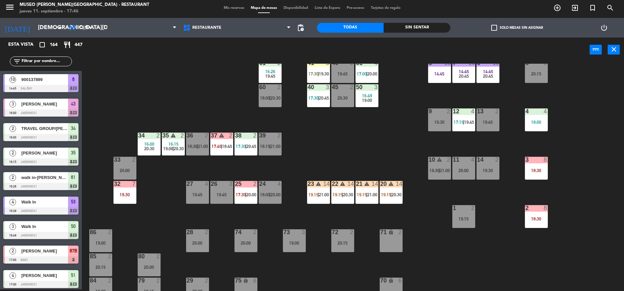
scroll to position [89, 0]
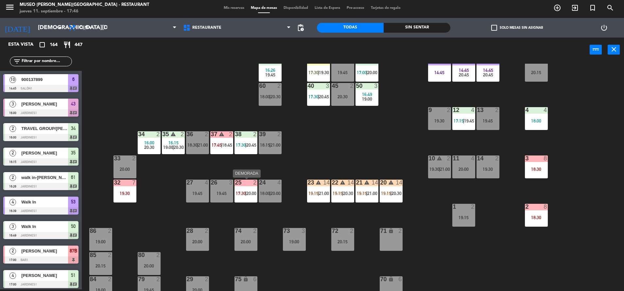
click at [247, 200] on div "25 2 17:30 | 20:00" at bounding box center [246, 191] width 23 height 23
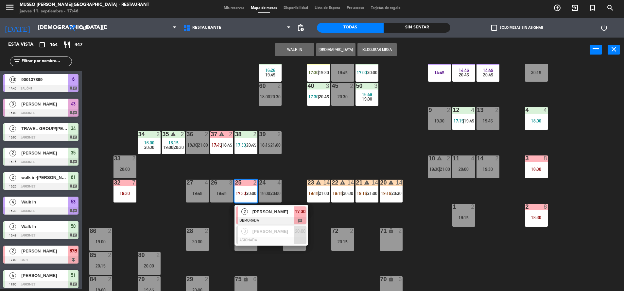
click at [259, 212] on span "[PERSON_NAME]" at bounding box center [274, 212] width 42 height 7
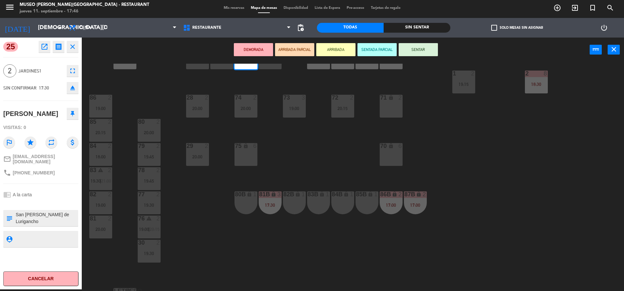
scroll to position [243, 0]
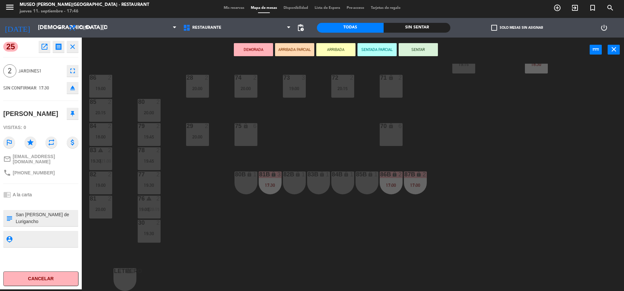
click at [357, 180] on div "85B lock 1" at bounding box center [367, 183] width 23 height 23
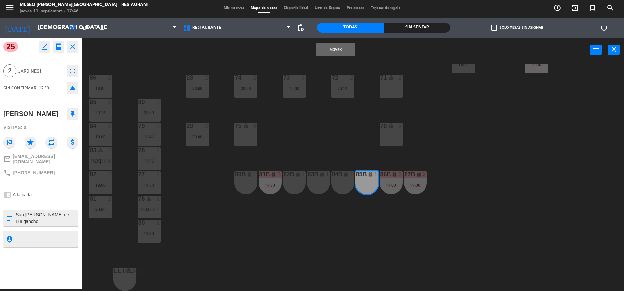
click at [326, 50] on button "Mover" at bounding box center [335, 49] width 39 height 13
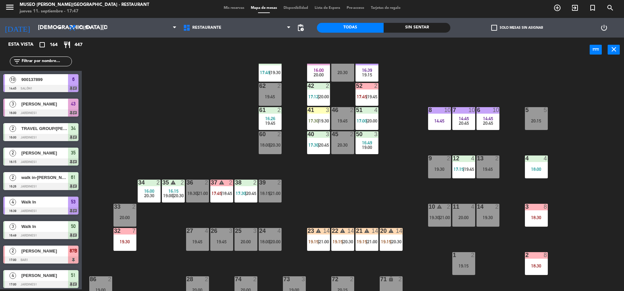
scroll to position [0, 0]
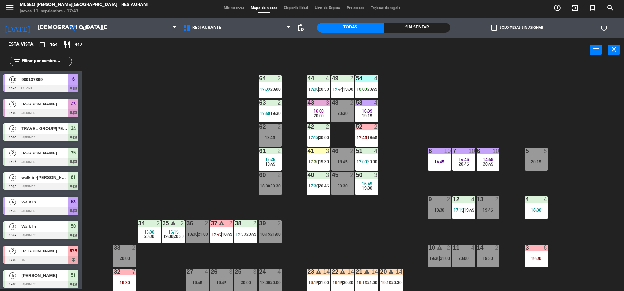
click at [315, 222] on div "44 4 17:30 | 20:30 49 2 17:44 | 19:30 54 4 18:00 | 20:45 64 2 17:33 | 20:00 48 …" at bounding box center [356, 178] width 536 height 228
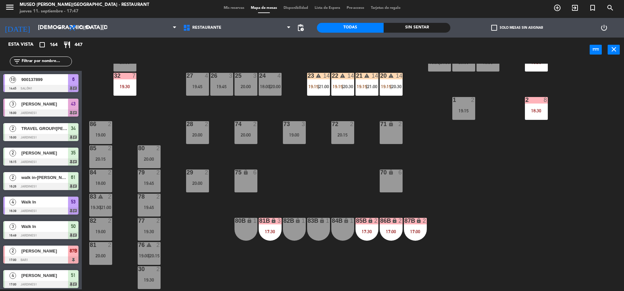
scroll to position [243, 0]
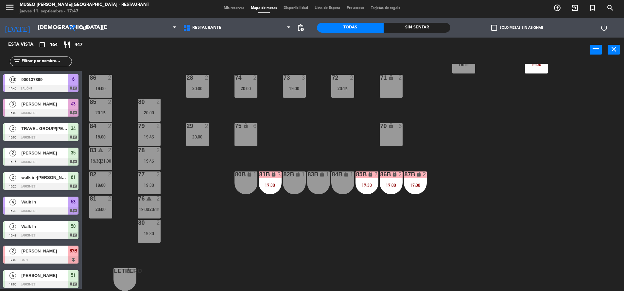
click at [269, 189] on div "81B lock 3 17:30" at bounding box center [270, 183] width 23 height 23
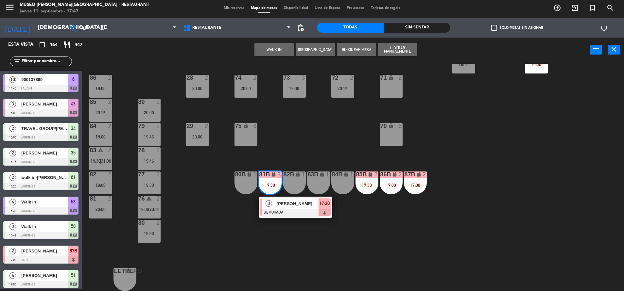
click at [344, 187] on div "84B lock 1" at bounding box center [342, 183] width 23 height 23
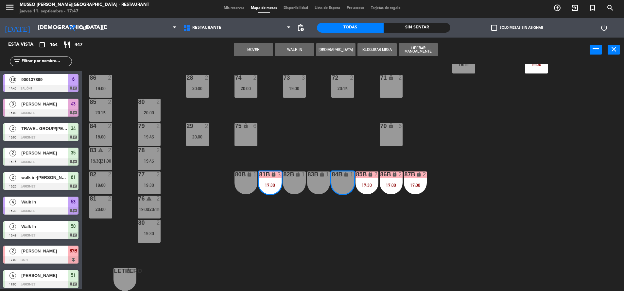
click at [256, 52] on button "Mover" at bounding box center [253, 49] width 39 height 13
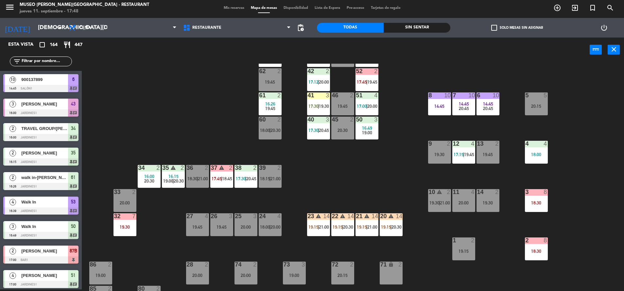
scroll to position [57, 0]
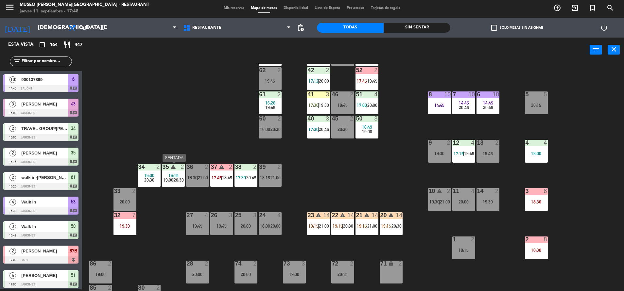
click at [172, 174] on span "16:15" at bounding box center [173, 175] width 10 height 5
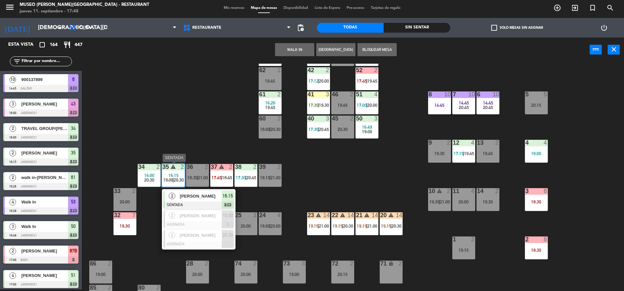
click at [195, 201] on div "[PERSON_NAME]" at bounding box center [200, 196] width 43 height 11
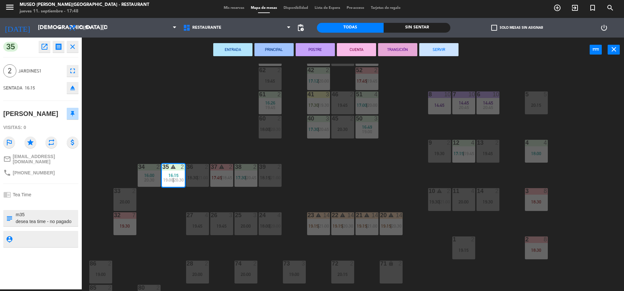
click at [436, 53] on button "SERVIR" at bounding box center [438, 49] width 39 height 13
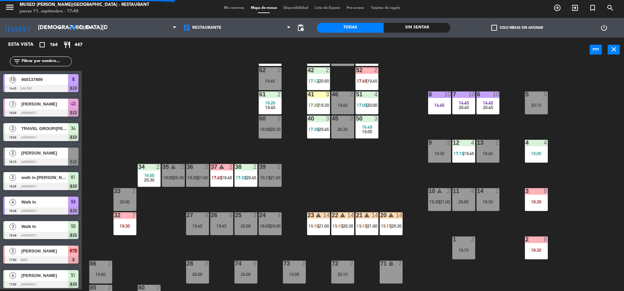
click at [142, 185] on div "34 2 16:00 20:30" at bounding box center [149, 175] width 23 height 23
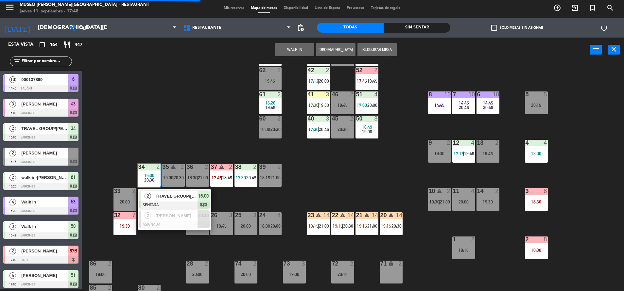
click at [168, 202] on div at bounding box center [174, 205] width 70 height 7
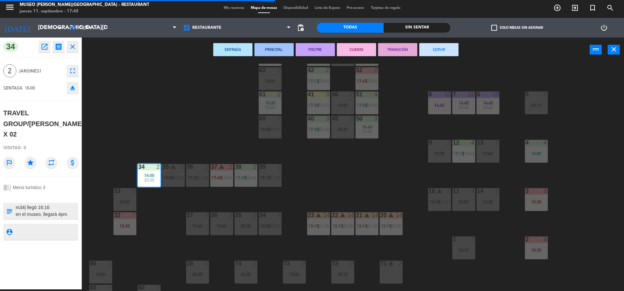
click at [441, 52] on button "SERVIR" at bounding box center [438, 49] width 39 height 13
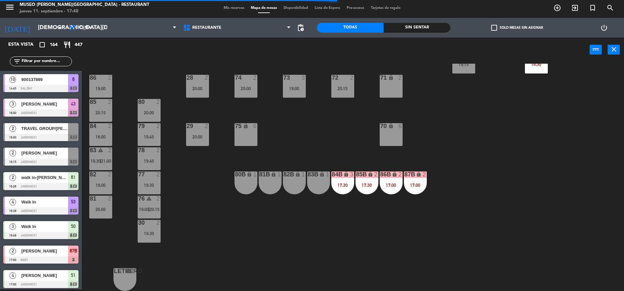
scroll to position [0, 0]
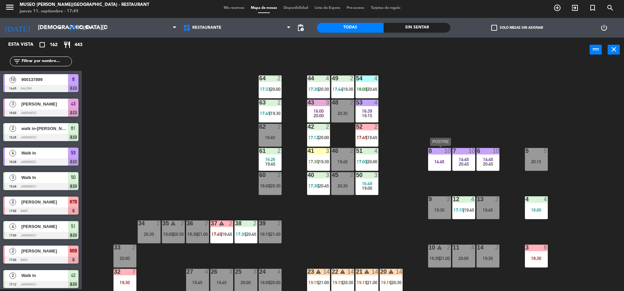
click at [429, 168] on div "8 10 14:45" at bounding box center [439, 159] width 23 height 23
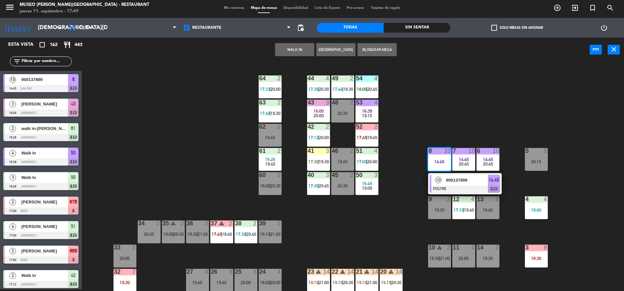
click at [455, 192] on div at bounding box center [465, 189] width 70 height 7
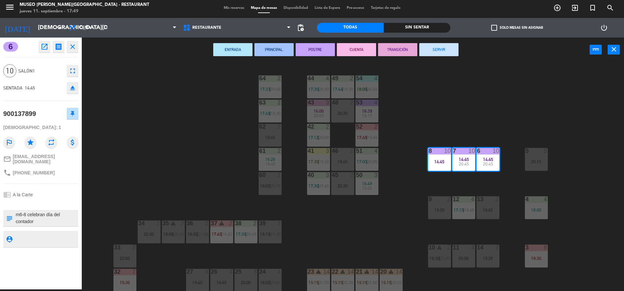
click at [408, 53] on button "TRANSICIÓN" at bounding box center [397, 49] width 39 height 13
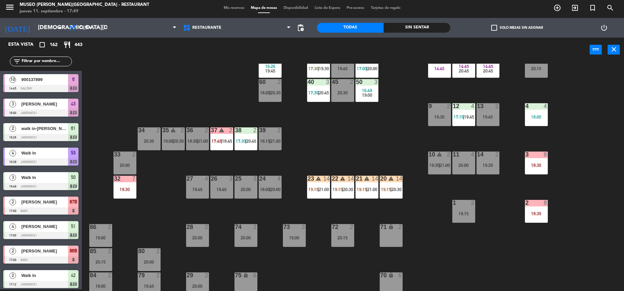
scroll to position [94, 0]
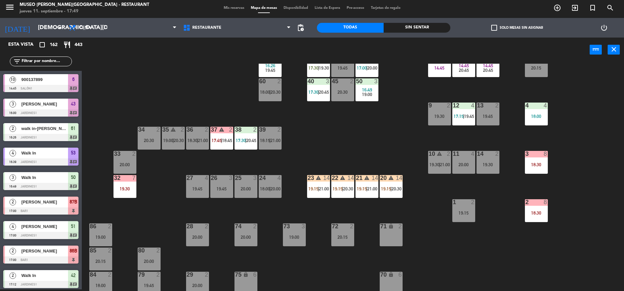
click at [331, 145] on div "44 4 17:30 | 20:30 49 2 17:44 | 19:30 54 4 18:00 | 20:45 64 2 17:33 | 20:00 48 …" at bounding box center [356, 178] width 536 height 228
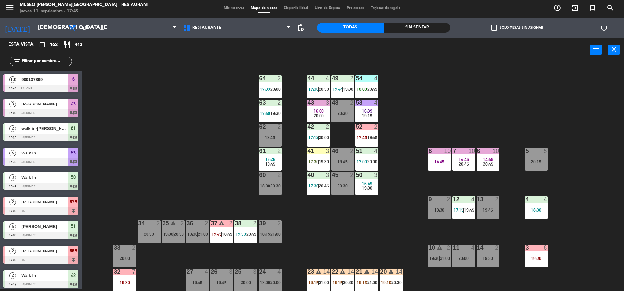
click at [322, 203] on div "44 4 17:30 | 20:30 49 2 17:44 | 19:30 54 4 18:00 | 20:45 64 2 17:33 | 20:00 48 …" at bounding box center [356, 178] width 536 height 228
click at [365, 116] on span "19:15" at bounding box center [367, 115] width 10 height 5
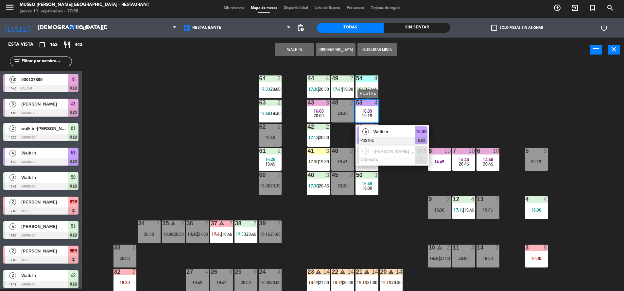
click at [385, 132] on span "Walk In" at bounding box center [395, 132] width 42 height 7
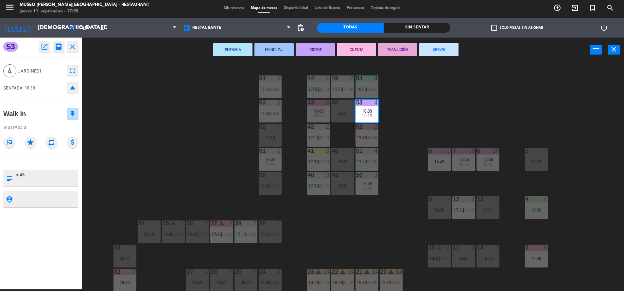
click at [384, 39] on div "ENTRADA PRINCIPAL POSTRE CUENTA TRANSICIÓN SERVIR power_input close" at bounding box center [336, 50] width 508 height 25
click at [391, 47] on button "TRANSICIÓN" at bounding box center [397, 49] width 39 height 13
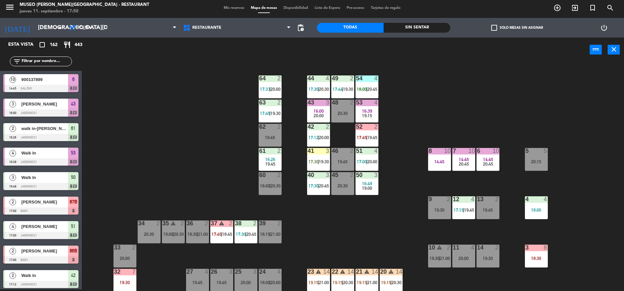
click at [403, 141] on div "44 4 17:30 | 20:30 49 2 17:44 | 19:30 54 4 18:00 | 20:45 64 2 17:33 | 20:00 48 …" at bounding box center [356, 178] width 536 height 228
click at [463, 202] on div at bounding box center [463, 200] width 11 height 6
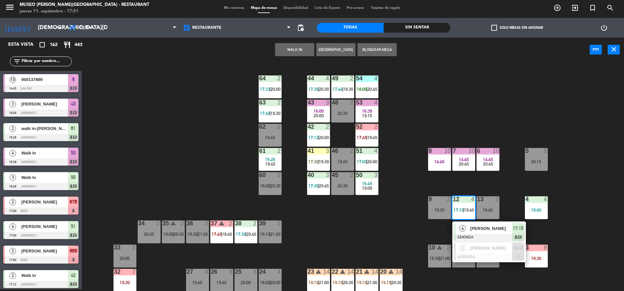
click at [487, 230] on span "[PERSON_NAME]" at bounding box center [491, 228] width 42 height 7
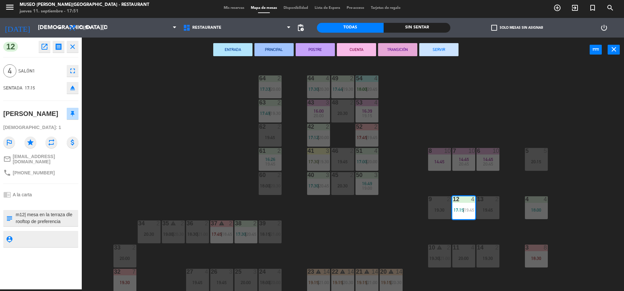
click at [216, 149] on div "44 4 17:30 | 20:30 49 2 17:44 | 19:30 54 4 18:00 | 20:45 64 2 17:33 | 20:00 48 …" at bounding box center [356, 178] width 536 height 228
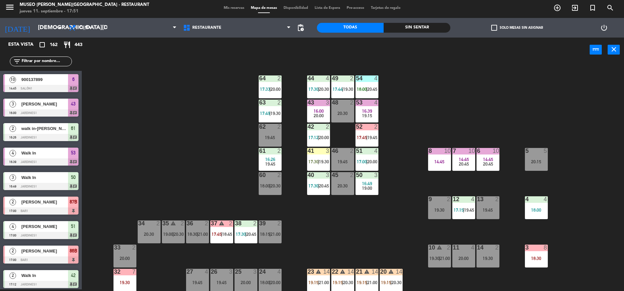
scroll to position [2, 0]
click at [43, 61] on input "text" at bounding box center [46, 61] width 51 height 7
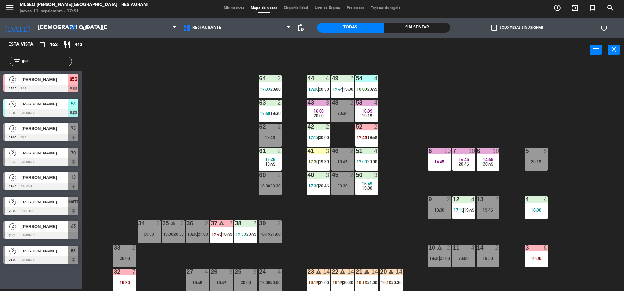
type input "gue"
click at [71, 110] on div at bounding box center [40, 113] width 75 height 7
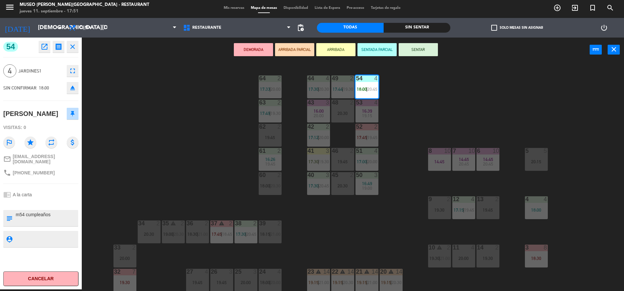
click at [369, 209] on div "44 4 17:30 | 20:30 49 2 17:44 | 19:30 54 4 18:00 | 20:45 64 2 17:33 | 20:00 48 …" at bounding box center [356, 178] width 536 height 228
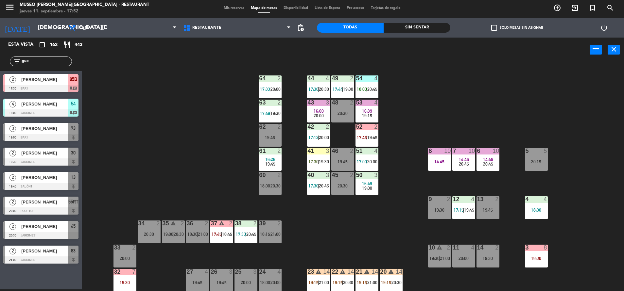
click at [347, 223] on div "44 4 17:30 | 20:30 49 2 17:44 | 19:30 54 4 18:00 | 20:45 64 2 17:33 | 20:00 48 …" at bounding box center [356, 178] width 536 height 228
drag, startPoint x: 57, startPoint y: 63, endPoint x: -2, endPoint y: 57, distance: 58.9
click at [0, 57] on html "close × Museo [PERSON_NAME] Café - Restaurant × chrome_reader_mode Listado de R…" at bounding box center [312, 145] width 624 height 291
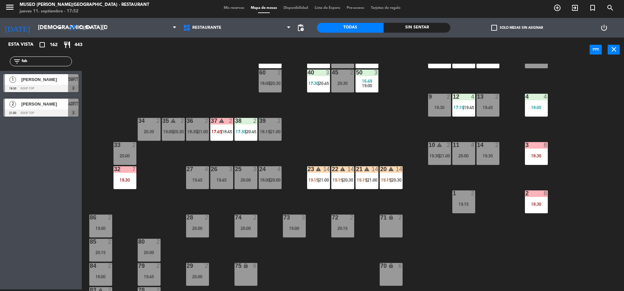
scroll to position [105, 0]
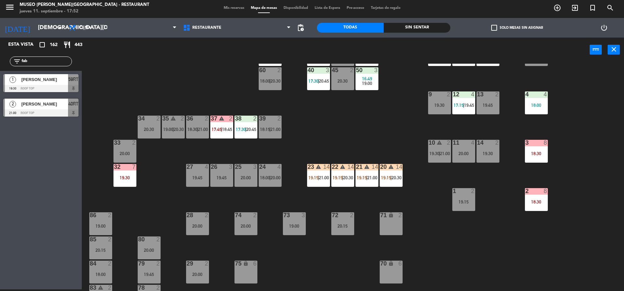
type input "fab"
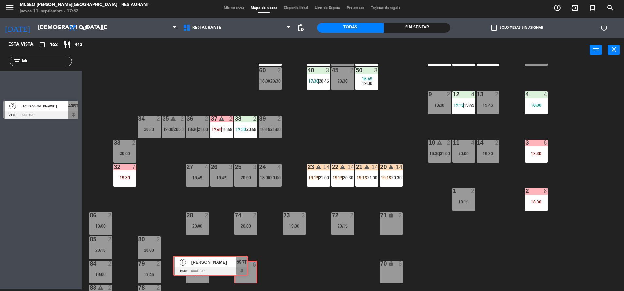
drag, startPoint x: 138, startPoint y: 110, endPoint x: 243, endPoint y: 266, distance: 187.4
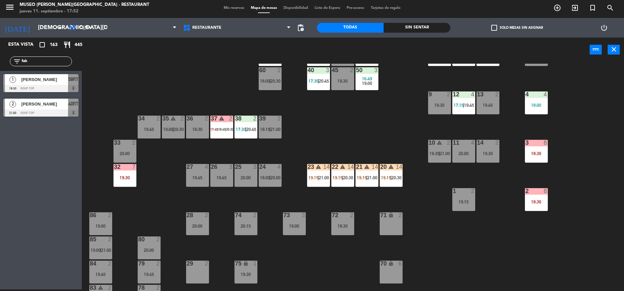
scroll to position [0, 0]
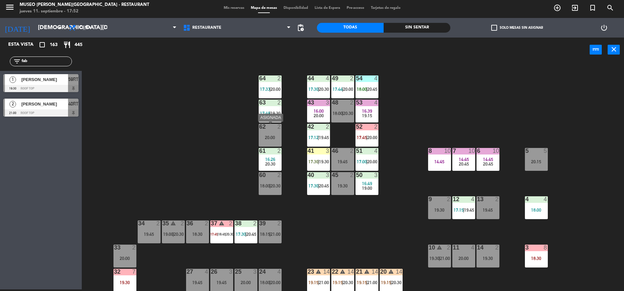
click at [274, 138] on div "20:00" at bounding box center [270, 137] width 23 height 5
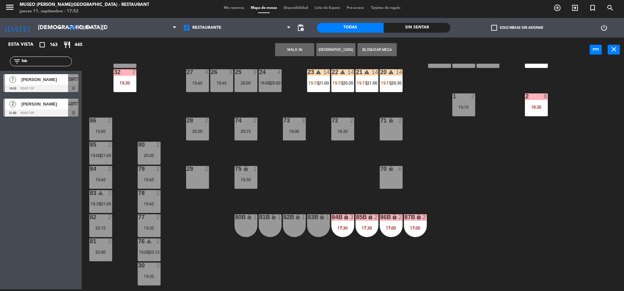
scroll to position [210, 0]
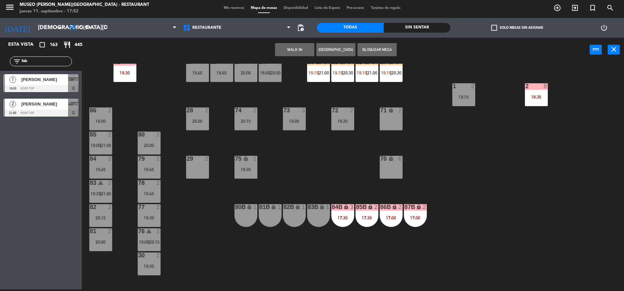
click at [273, 174] on div "44 4 17:30 | 20:30 49 2 17:44 | 20:00 54 4 18:00 | 20:45 64 2 17:33 | 20:00 48 …" at bounding box center [356, 178] width 536 height 228
click at [254, 168] on div "19:30" at bounding box center [246, 169] width 23 height 5
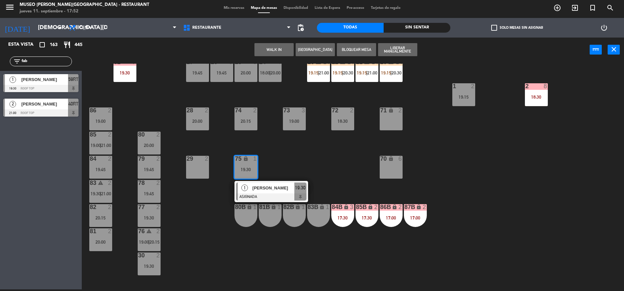
scroll to position [0, 0]
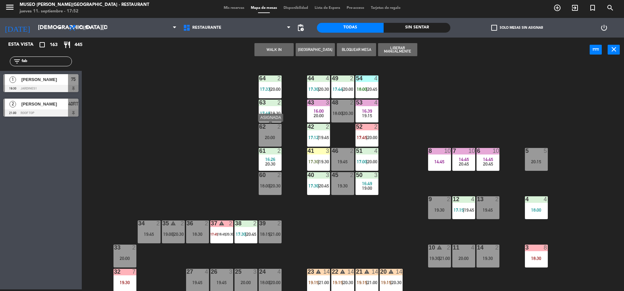
click at [272, 140] on div "20:00" at bounding box center [270, 137] width 23 height 5
click at [283, 48] on button "Cambiar" at bounding box center [274, 49] width 39 height 13
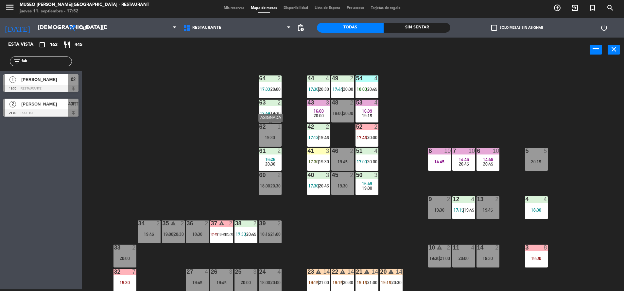
click at [264, 143] on div "62 1 19:30" at bounding box center [270, 135] width 23 height 23
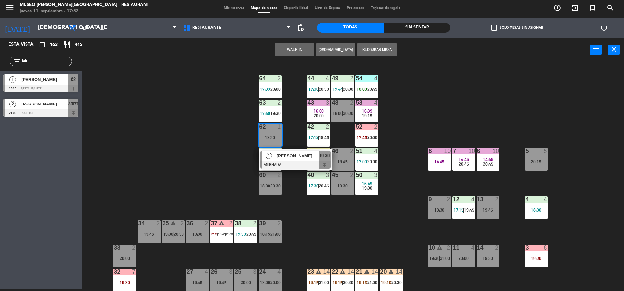
click at [287, 159] on span "[PERSON_NAME]" at bounding box center [298, 156] width 42 height 7
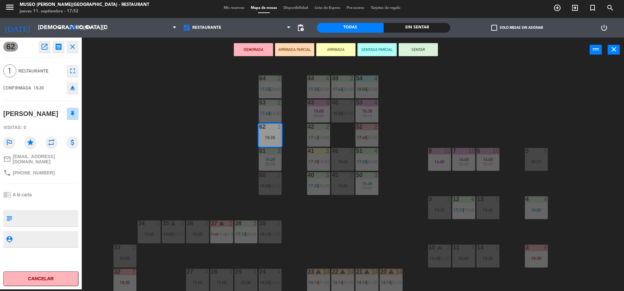
click at [294, 50] on button "ARRIBADA PARCIAL" at bounding box center [294, 49] width 39 height 13
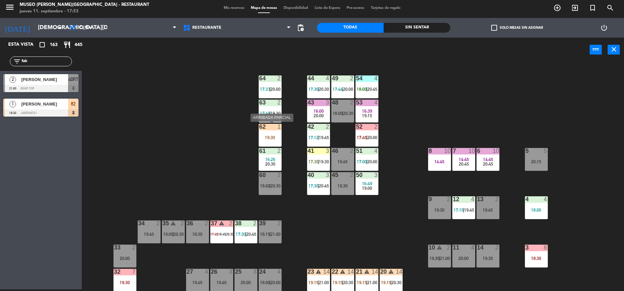
click at [269, 136] on div "19:30" at bounding box center [270, 137] width 23 height 5
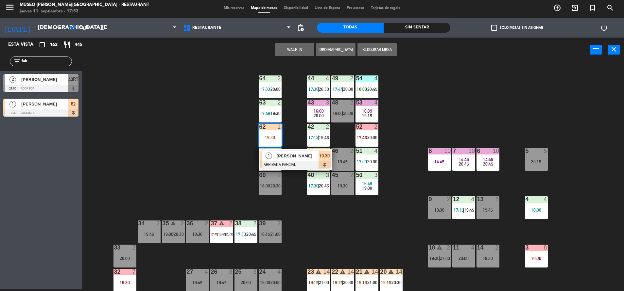
click at [291, 148] on div "44 4 17:30 | 20:30 49 2 17:44 | 20:00 54 4 18:00 | 20:45 64 2 17:33 | 20:00 48 …" at bounding box center [356, 178] width 536 height 228
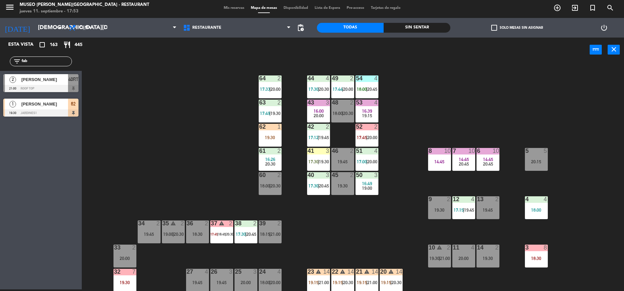
click at [265, 140] on div "62 1 19:30" at bounding box center [270, 135] width 23 height 23
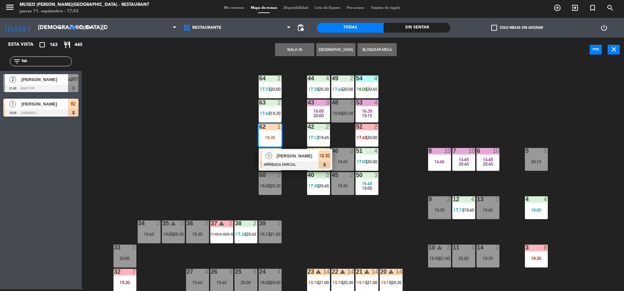
click at [300, 160] on div "[PERSON_NAME]" at bounding box center [297, 156] width 43 height 11
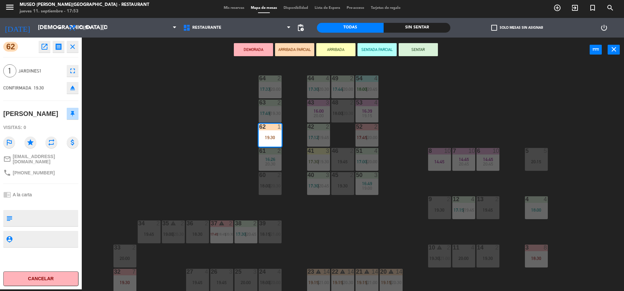
click at [25, 215] on textarea at bounding box center [46, 219] width 62 height 14
type textarea "m62| llegó 18:00"
click at [55, 185] on div "62 open_in_new receipt 7:30 PM [DATE] 1 personas [PERSON_NAME] 62 EXPERIENCE A …" at bounding box center [41, 164] width 82 height 252
click at [53, 196] on div "chrome_reader_mode A la carta" at bounding box center [40, 195] width 75 height 12
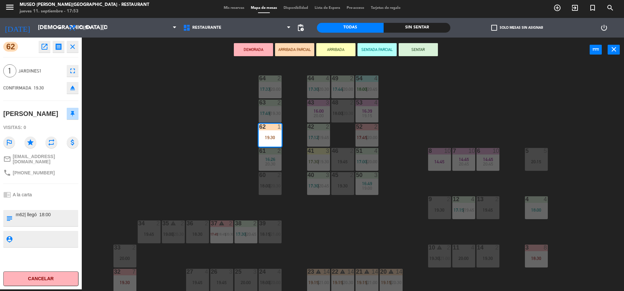
click at [415, 55] on button "SENTAR" at bounding box center [418, 49] width 39 height 13
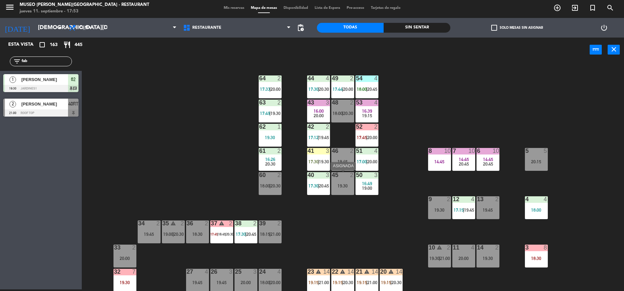
click at [344, 193] on div "45 2 19:30" at bounding box center [342, 183] width 23 height 23
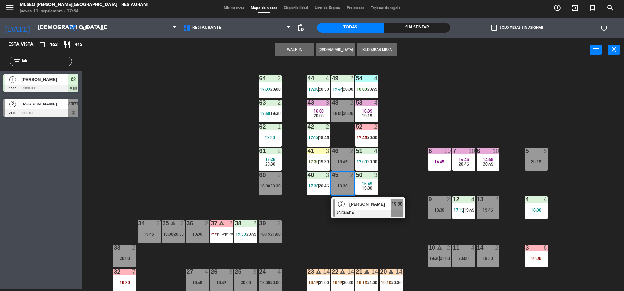
click at [237, 193] on div "44 4 17:30 | 20:30 49 2 17:44 | 20:00 54 4 18:00 | 20:45 64 2 17:33 | 20:00 48 …" at bounding box center [356, 178] width 536 height 228
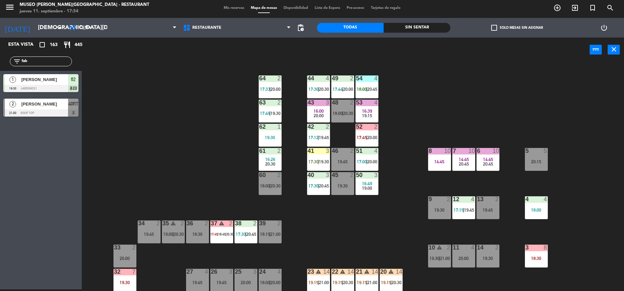
click at [361, 231] on div "44 4 17:30 | 20:30 49 2 17:44 | 20:00 54 4 18:00 | 20:45 64 2 17:33 | 20:00 48 …" at bounding box center [356, 178] width 536 height 228
click at [165, 119] on div "44 4 17:30 | 20:30 49 2 17:44 | 20:00 54 4 18:00 | 20:45 64 2 17:33 | 20:00 48 …" at bounding box center [356, 178] width 536 height 228
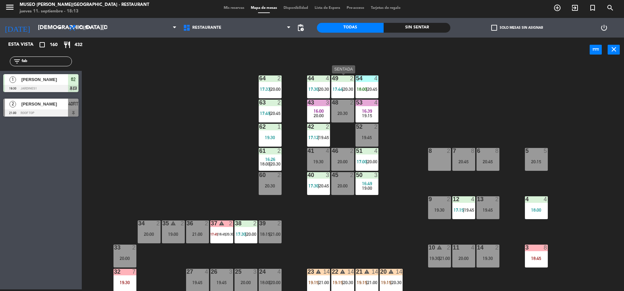
click at [345, 81] on div at bounding box center [342, 79] width 11 height 6
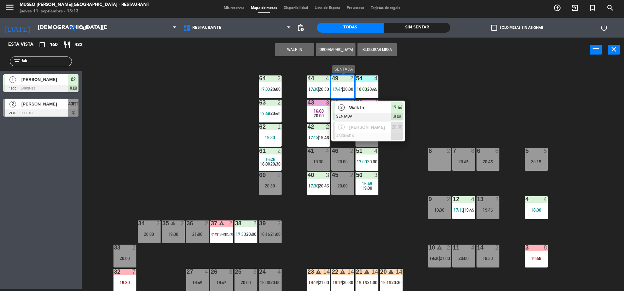
click at [359, 108] on span "Walk In" at bounding box center [370, 107] width 42 height 7
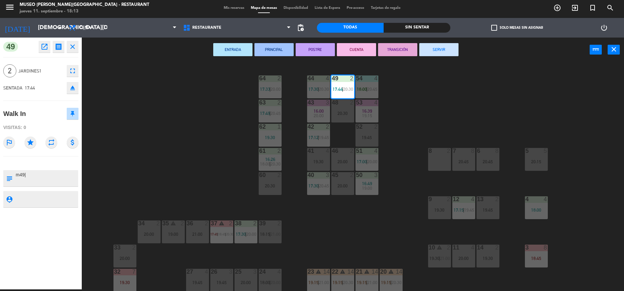
click at [265, 48] on button "PRINCIPAL" at bounding box center [274, 49] width 39 height 13
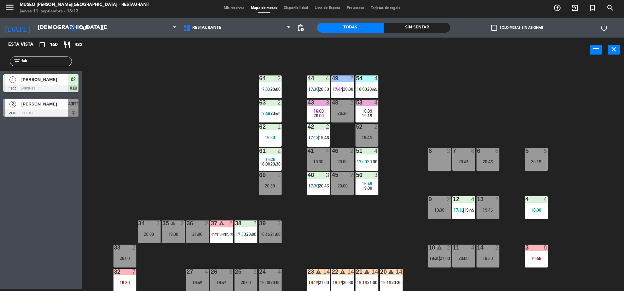
click at [327, 86] on div "44 4 17:30 | 20:30" at bounding box center [318, 87] width 23 height 23
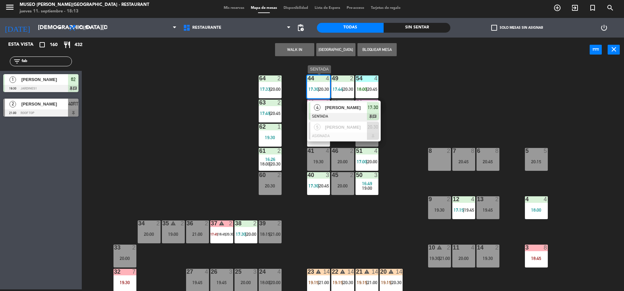
click at [341, 109] on span "[PERSON_NAME]" at bounding box center [346, 107] width 42 height 7
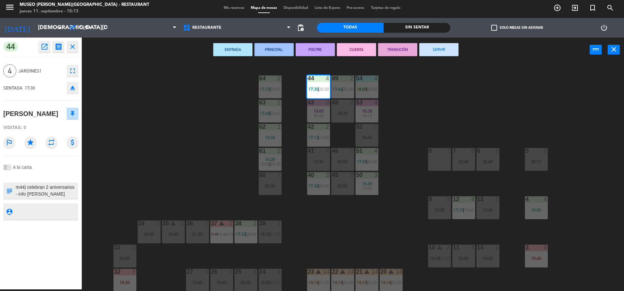
click at [242, 47] on button "ENTRADA" at bounding box center [232, 49] width 39 height 13
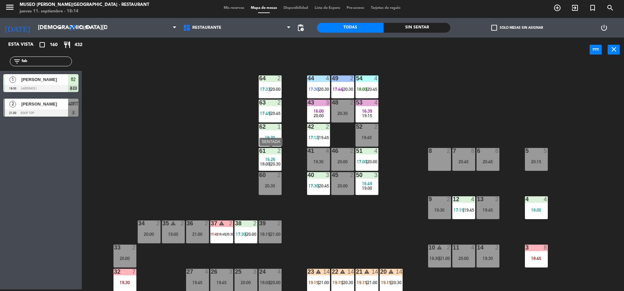
click at [263, 161] on div "16:26" at bounding box center [270, 159] width 23 height 5
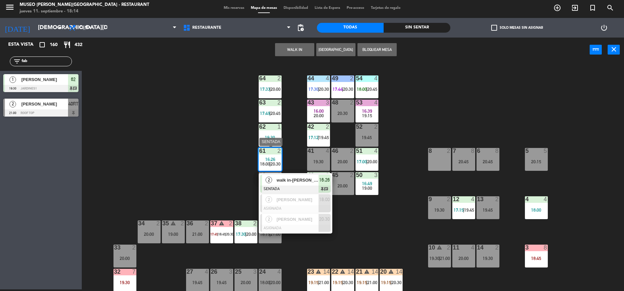
click at [286, 179] on span "walk in-[PERSON_NAME]" at bounding box center [298, 180] width 42 height 7
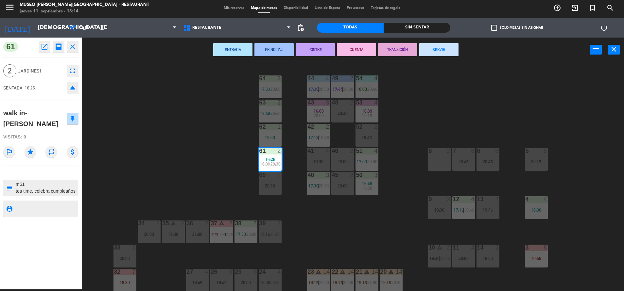
click at [389, 49] on button "TRANSICIÓN" at bounding box center [397, 49] width 39 height 13
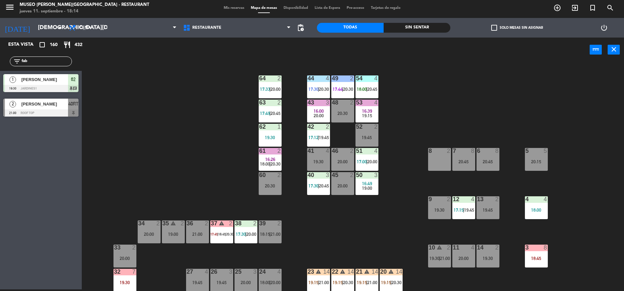
click at [375, 111] on div "16:39" at bounding box center [367, 111] width 23 height 5
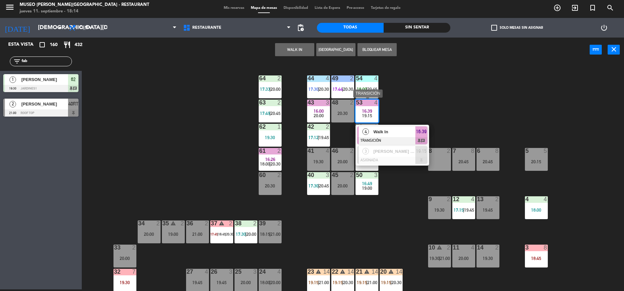
click at [387, 132] on span "Walk In" at bounding box center [395, 132] width 42 height 7
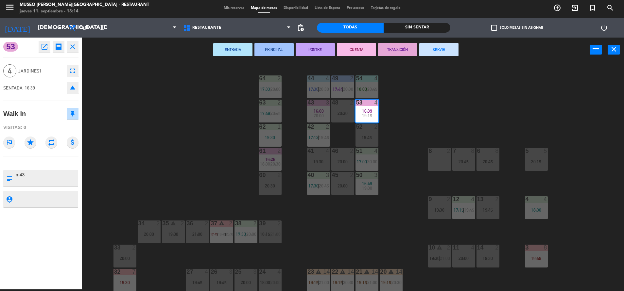
click at [425, 50] on button "SERVIR" at bounding box center [438, 49] width 39 height 13
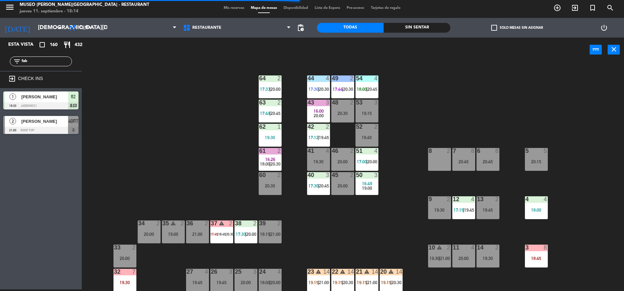
click at [318, 105] on div at bounding box center [318, 103] width 11 height 6
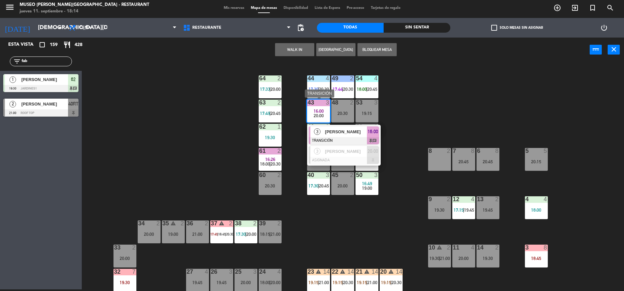
click at [332, 138] on div at bounding box center [344, 140] width 70 height 7
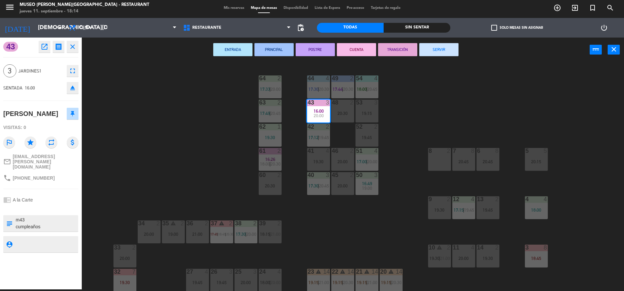
click at [445, 53] on button "SERVIR" at bounding box center [438, 49] width 39 height 13
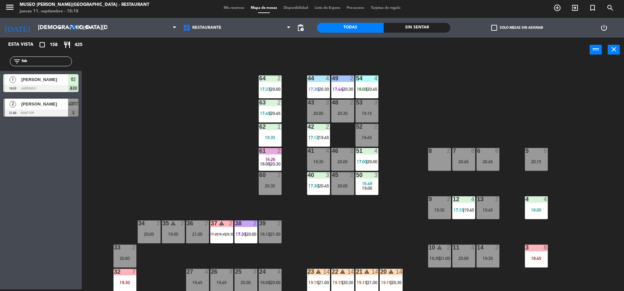
click at [47, 59] on input "fab" at bounding box center [46, 61] width 51 height 7
type input "f"
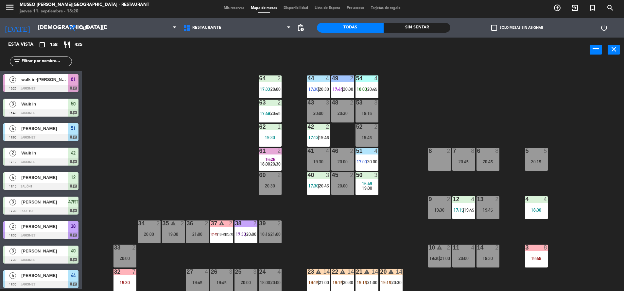
click at [425, 27] on div "Sin sentar" at bounding box center [417, 28] width 67 height 10
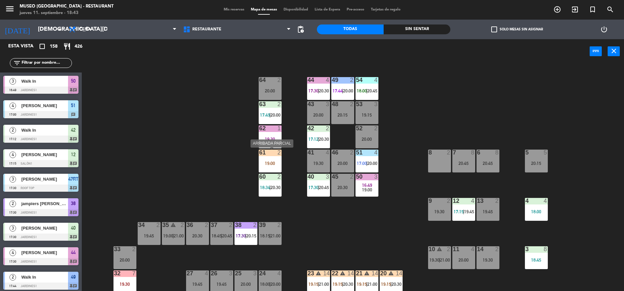
click at [271, 153] on div at bounding box center [270, 153] width 11 height 6
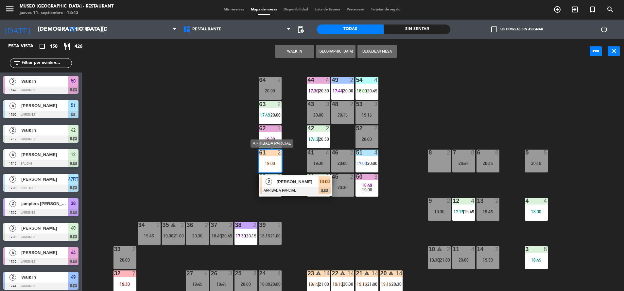
click at [293, 184] on span "[PERSON_NAME]" at bounding box center [298, 182] width 42 height 7
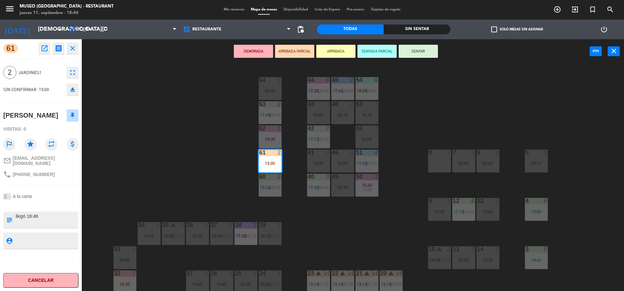
click at [15, 215] on textarea at bounding box center [46, 220] width 62 height 14
type textarea "m61 aniversario llegó 18:48"
click at [49, 75] on span "Jardines1" at bounding box center [40, 73] width 45 height 8
click at [425, 49] on button "SENTAR" at bounding box center [418, 51] width 39 height 13
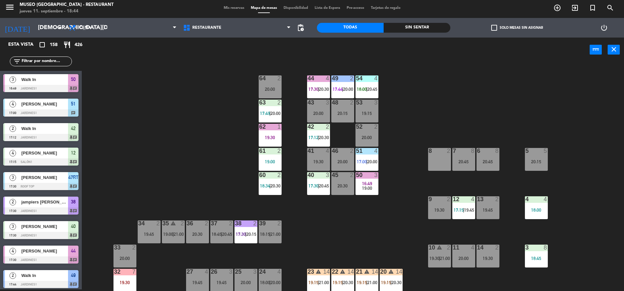
scroll to position [1261, 0]
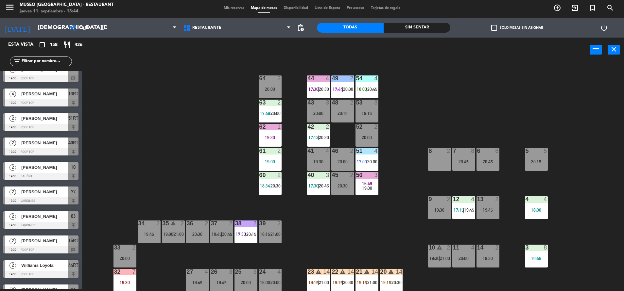
click at [260, 149] on div "61" at bounding box center [259, 151] width 0 height 6
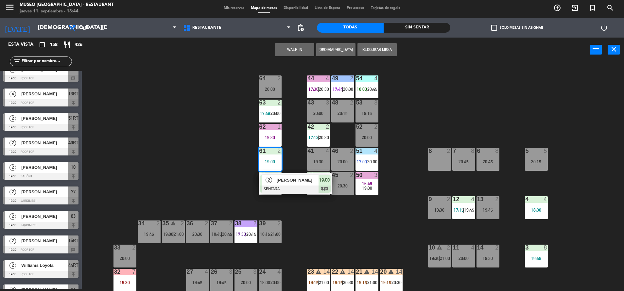
click at [279, 182] on span "[PERSON_NAME]" at bounding box center [298, 180] width 42 height 7
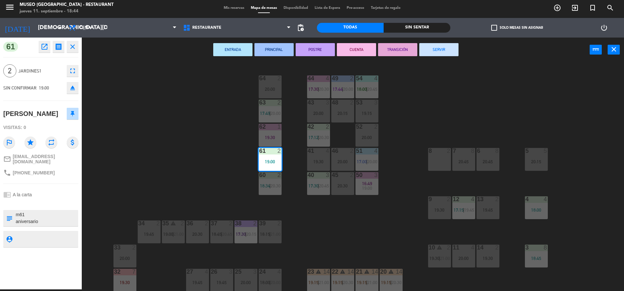
click at [205, 105] on div "44 4 17:30 | 20:30 49 2 17:44 | 20:00 54 4 18:00 | 20:45 64 2 20:00 48 2 20:15 …" at bounding box center [356, 178] width 536 height 228
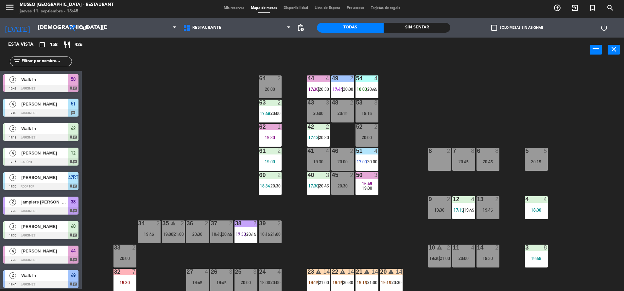
click at [279, 150] on div "2" at bounding box center [279, 151] width 4 height 6
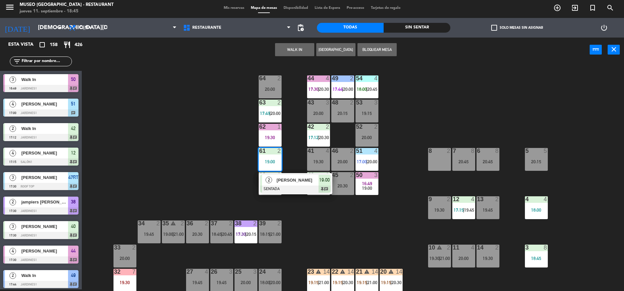
click at [293, 184] on div "[PERSON_NAME]" at bounding box center [297, 180] width 43 height 11
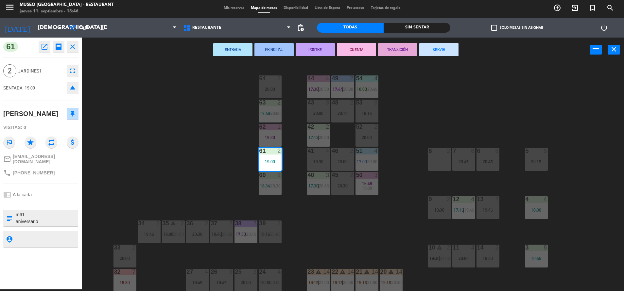
click at [31, 212] on textarea at bounding box center [46, 219] width 62 height 14
type textarea "m 46 aniversario llegó 18:48"
click at [45, 92] on div "SENTADA 19:00 eject" at bounding box center [40, 88] width 75 height 16
drag, startPoint x: 45, startPoint y: 93, endPoint x: 163, endPoint y: 113, distance: 119.9
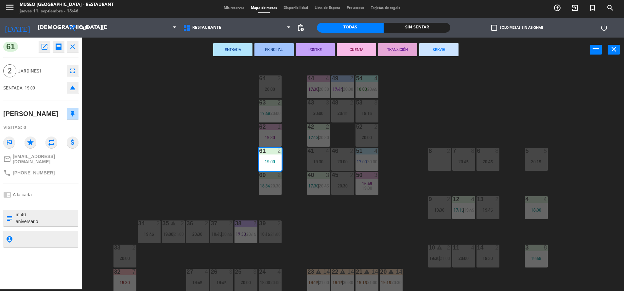
click at [163, 113] on div "44 4 17:30 | 20:30 49 2 17:44 | 20:00 54 4 18:00 | 20:45 64 2 20:00 48 2 20:15 …" at bounding box center [356, 178] width 536 height 228
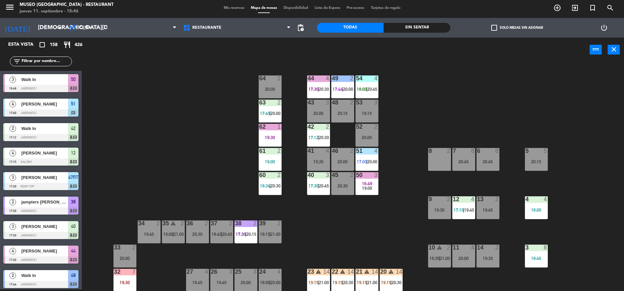
click at [264, 156] on div "61 2 19:00" at bounding box center [270, 159] width 23 height 23
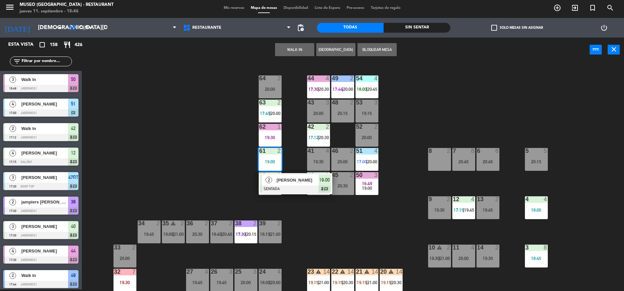
click at [336, 160] on div "20:00" at bounding box center [342, 162] width 23 height 5
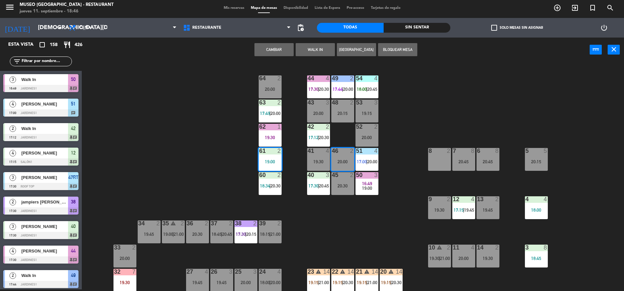
click at [277, 46] on button "Cambiar" at bounding box center [274, 49] width 39 height 13
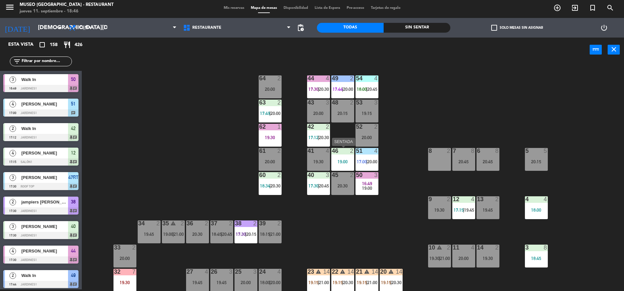
click at [350, 154] on div "2" at bounding box center [353, 151] width 11 height 6
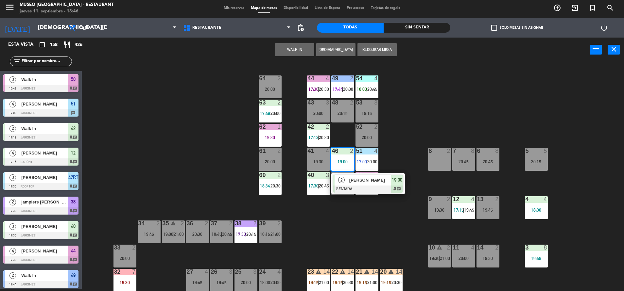
click at [439, 124] on div "44 4 17:30 | 20:30 49 2 17:44 | 20:00 54 4 18:00 | 20:45 64 2 20:00 48 2 20:15 …" at bounding box center [356, 178] width 536 height 228
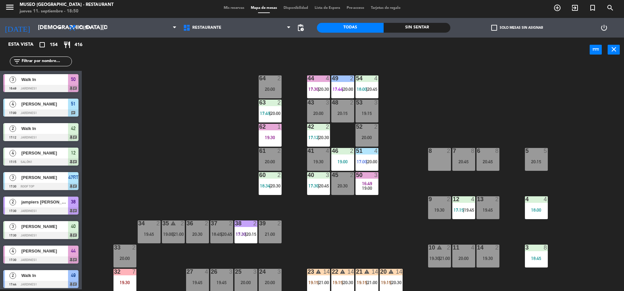
click at [26, 59] on input "text" at bounding box center [46, 61] width 51 height 7
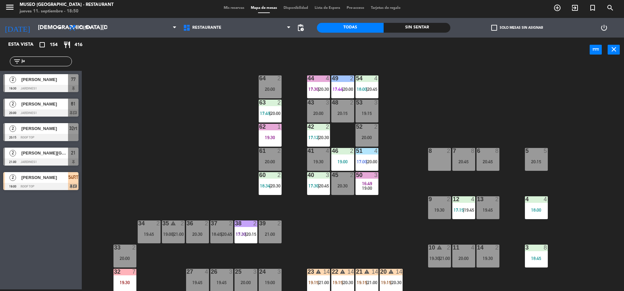
type input "j"
